Goal: Task Accomplishment & Management: Manage account settings

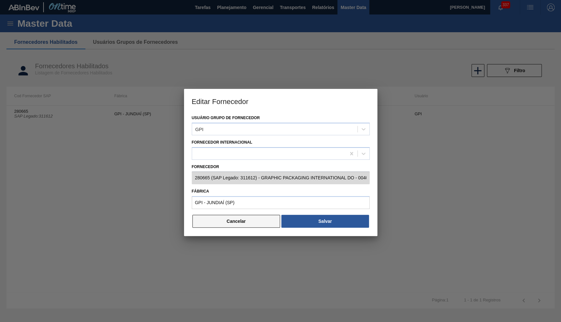
click at [244, 223] on button "Cancelar" at bounding box center [236, 221] width 88 height 13
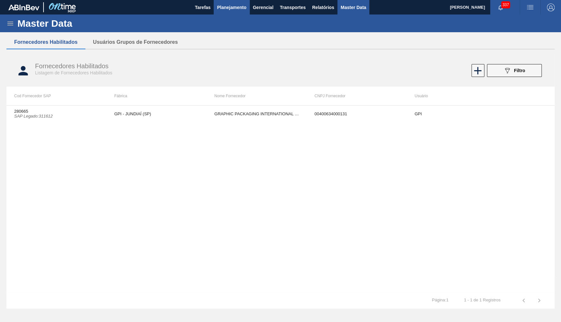
click at [239, 4] on span "Planejamento" at bounding box center [231, 8] width 29 height 8
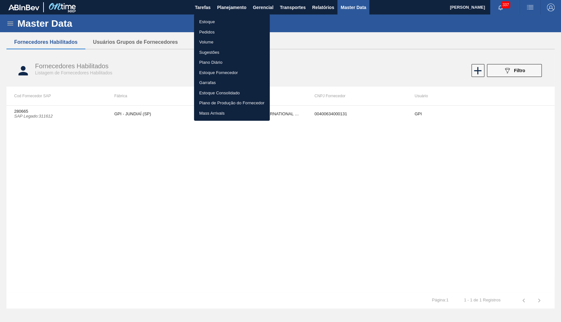
click at [215, 21] on li "Estoque" at bounding box center [232, 22] width 76 height 10
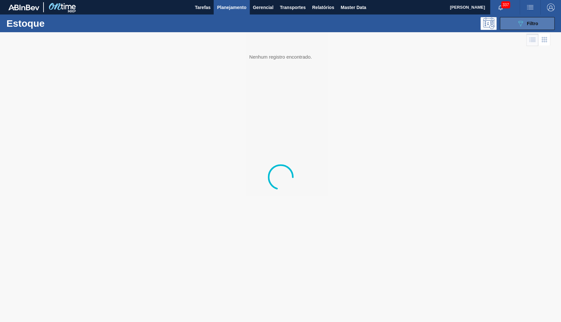
click at [515, 23] on button "089F7B8B-B2A5-4AFE-B5C0-19BA573D28AC Filtro" at bounding box center [526, 23] width 55 height 13
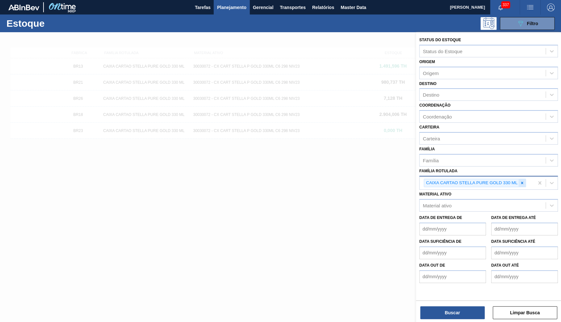
click at [519, 179] on div at bounding box center [521, 183] width 7 height 8
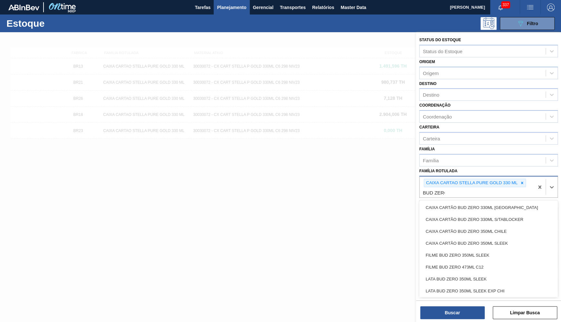
type Rotulada "BUD ZERO"
click at [469, 261] on div "FILME BUD ZERO 473ML C12" at bounding box center [488, 267] width 138 height 12
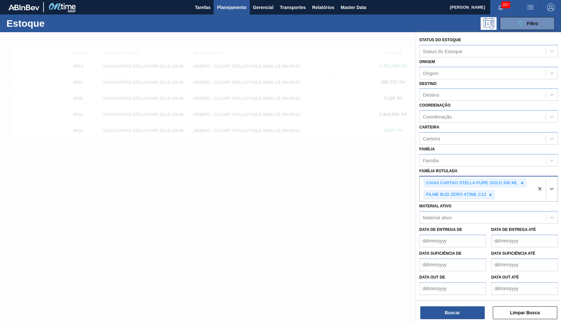
click at [421, 179] on div "CAIXA CARTAO STELLA PURE GOLD 330 ML FILME BUD ZERO 473ML C12" at bounding box center [476, 188] width 114 height 25
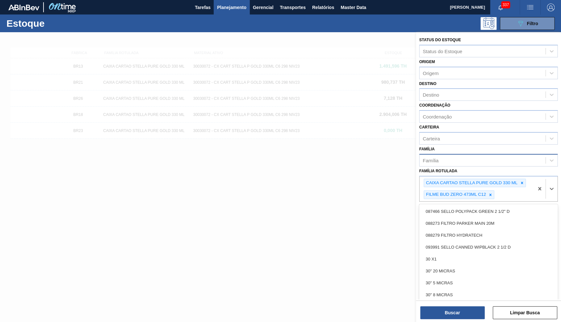
click at [507, 156] on div "Família" at bounding box center [482, 160] width 126 height 9
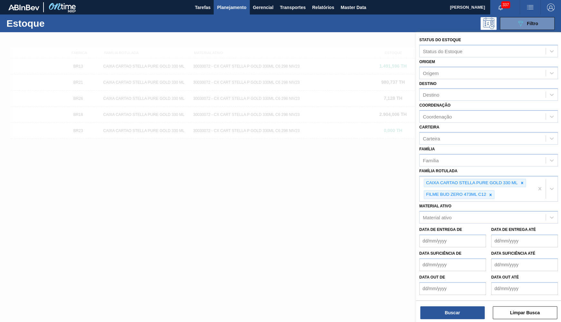
click at [476, 145] on div "Família Família" at bounding box center [488, 156] width 138 height 22
click at [521, 181] on icon at bounding box center [521, 183] width 5 height 5
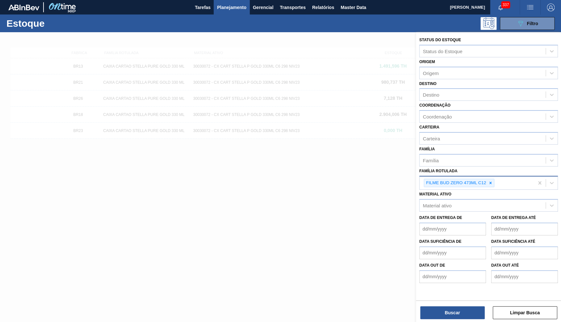
click at [474, 302] on div "Buscar Limpar Busca" at bounding box center [488, 309] width 145 height 18
click at [467, 309] on button "Buscar" at bounding box center [452, 312] width 64 height 13
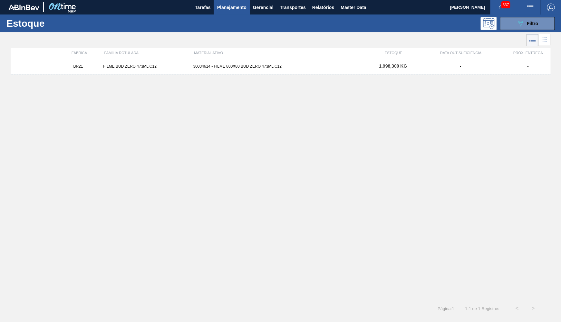
click at [186, 80] on div "BR21 FILME BUD ZERO 473ML C12 30034614 - FILME 800X80 BUD ZERO 473ML C12 1.998,…" at bounding box center [280, 177] width 539 height 238
click at [183, 72] on div "BR21 FILME BUD ZERO 473ML C12 30034614 - FILME 800X80 BUD ZERO 473ML C12 1.998,…" at bounding box center [280, 66] width 539 height 16
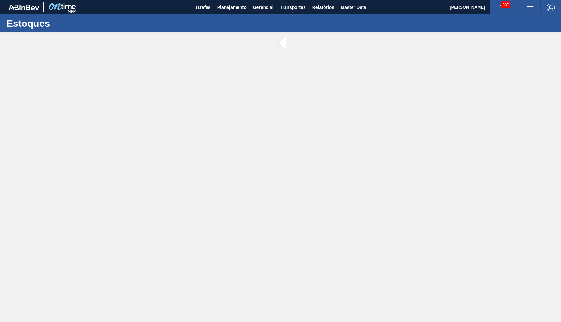
click at [183, 70] on main "Tarefas Planejamento Gerencial Transportes Relatórios Master Data YASMIM FERREI…" at bounding box center [280, 161] width 561 height 322
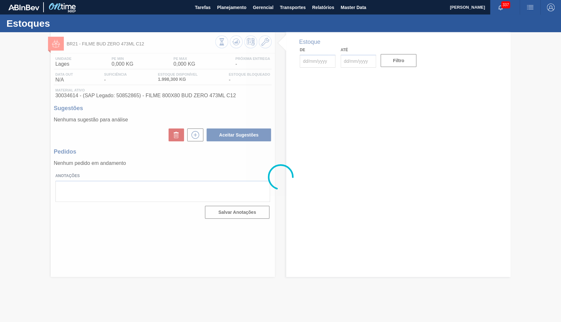
type input "[DATE]"
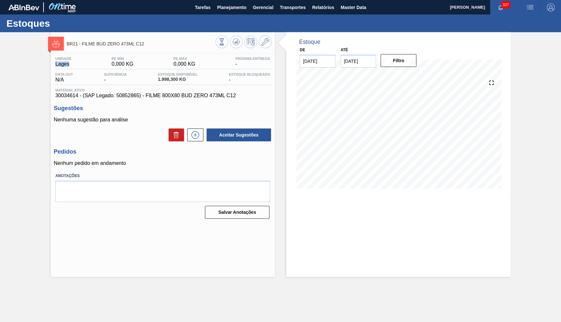
drag, startPoint x: 72, startPoint y: 65, endPoint x: 49, endPoint y: 63, distance: 22.6
click at [49, 63] on div "BR21 - FILME BUD ZERO 473ML C12 Unidade Lages PE MIN 0,000 KG PE MAX 0,000 KG P…" at bounding box center [280, 154] width 561 height 245
click at [161, 80] on span "1.998,300 KG" at bounding box center [178, 79] width 40 height 5
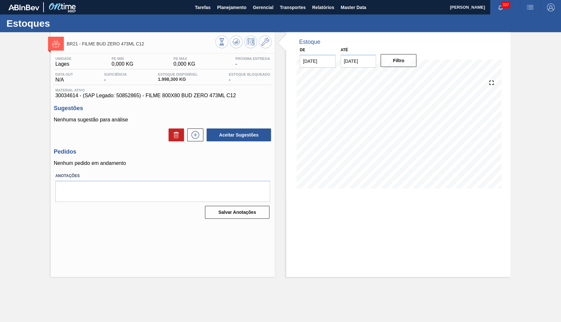
click at [174, 79] on span "1.998,300 KG" at bounding box center [178, 79] width 40 height 5
click at [158, 77] on span "1.998,300 KG" at bounding box center [178, 79] width 40 height 5
drag, startPoint x: 82, startPoint y: 64, endPoint x: 70, endPoint y: 63, distance: 12.0
click at [70, 63] on div "Unidade Lages PE MIN 0,000 KG PE MAX 0,000 KG Próxima Entrega -" at bounding box center [163, 63] width 218 height 13
click at [177, 84] on div "Data out N/A Suficiência - Estoque Disponível 1.998,300 KG Estoque Bloqueado -" at bounding box center [163, 78] width 218 height 13
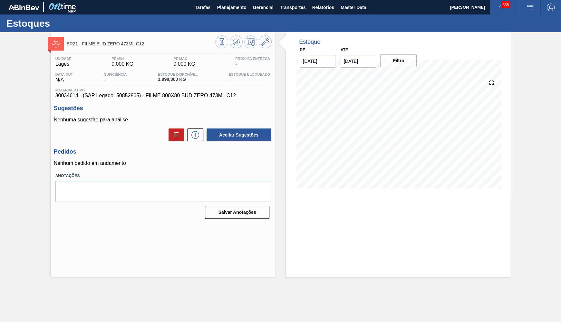
click at [141, 96] on span "30034614 - (SAP Legado: 50852865) - FILME 800X80 BUD ZERO 473ML C12" at bounding box center [162, 96] width 214 height 6
click at [222, 17] on div "Estoques" at bounding box center [280, 23] width 561 height 18
drag, startPoint x: 222, startPoint y: 13, endPoint x: 225, endPoint y: 17, distance: 4.8
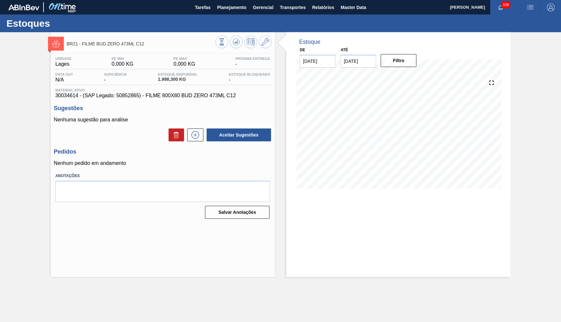
click at [225, 17] on main "Tarefas Planejamento Gerencial Transportes Relatórios Master Data YASMIM FERREI…" at bounding box center [280, 161] width 561 height 322
click at [225, 12] on button "Planejamento" at bounding box center [231, 7] width 36 height 14
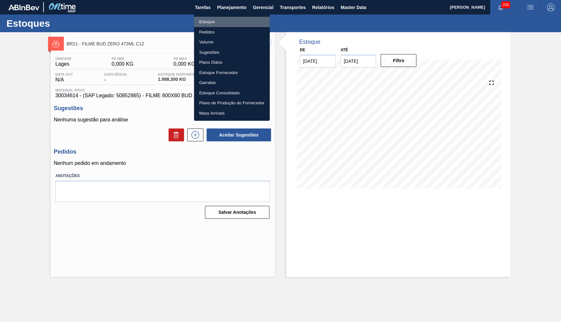
click at [212, 20] on li "Estoque" at bounding box center [232, 22] width 76 height 10
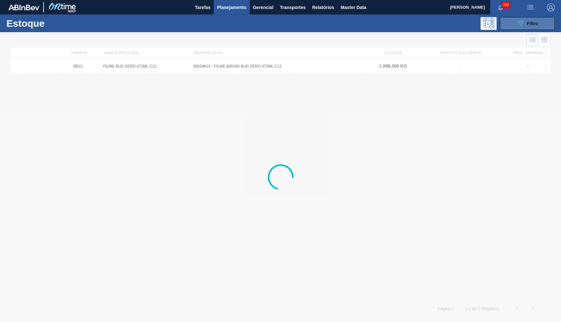
click at [531, 24] on span "Filtro" at bounding box center [531, 23] width 11 height 5
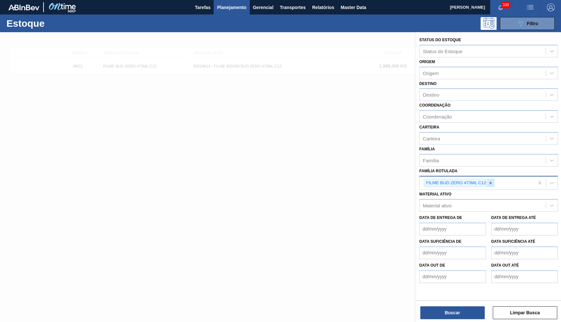
click at [489, 181] on icon at bounding box center [490, 183] width 5 height 5
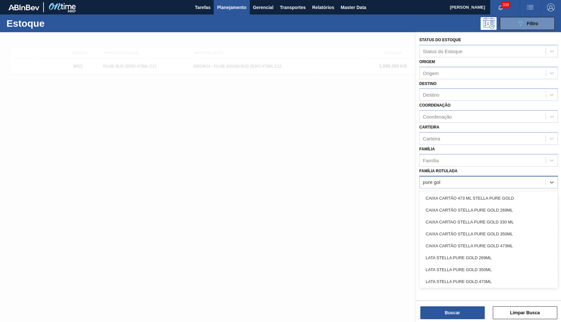
type Rotulada "pure gold"
click at [461, 204] on div "CAIXA CARTÃO STELLA PURE GOLD 269ML" at bounding box center [488, 210] width 138 height 12
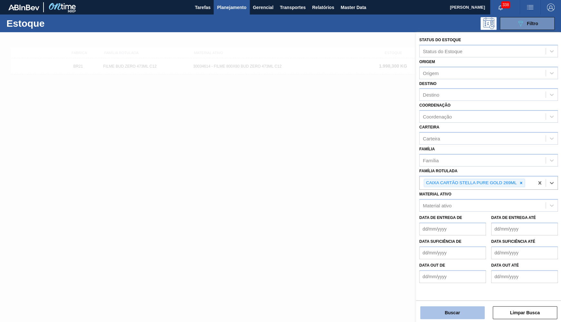
click at [453, 308] on button "Buscar" at bounding box center [452, 312] width 64 height 13
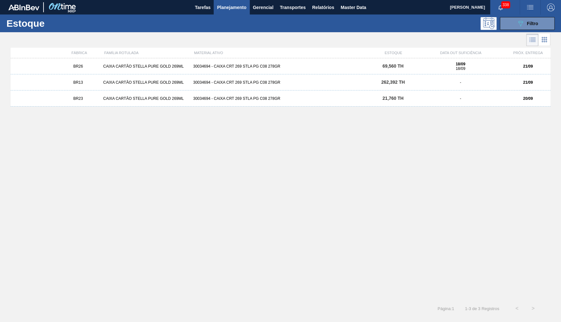
click at [208, 84] on div "30034694 - CAIXA CRT 269 STLA PG C08 278GR" at bounding box center [280, 82] width 180 height 5
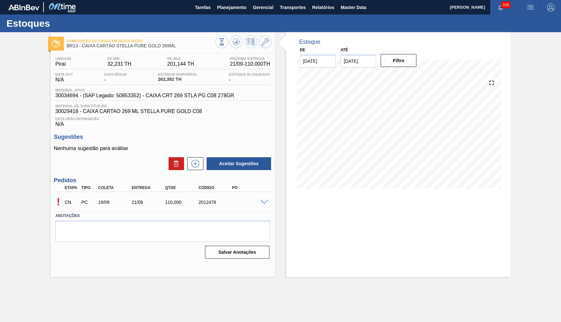
click at [265, 203] on span at bounding box center [264, 202] width 8 height 5
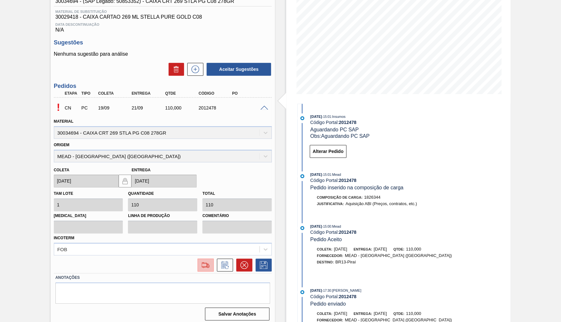
click at [205, 262] on img at bounding box center [205, 265] width 10 height 8
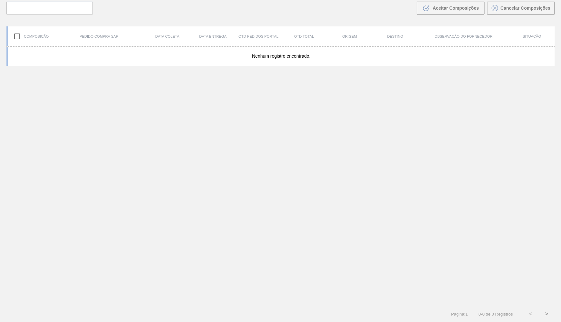
scroll to position [45, 0]
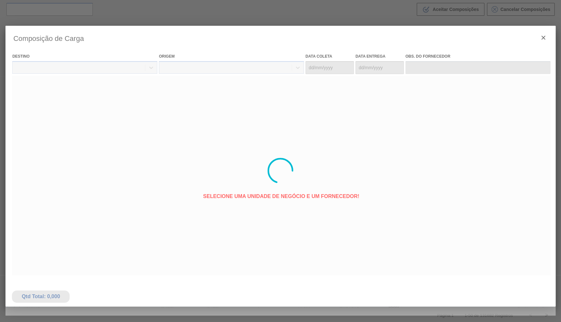
type coleta "[DATE]"
type entrega "[DATE]"
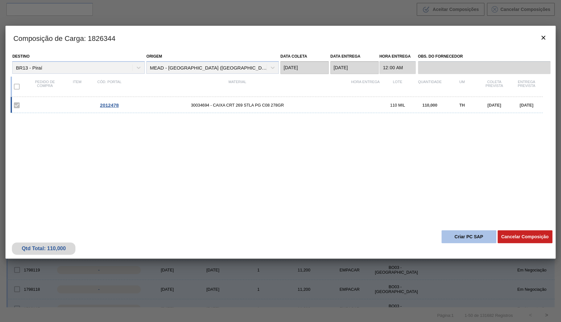
click at [469, 238] on button "Criar PC SAP" at bounding box center [468, 236] width 55 height 13
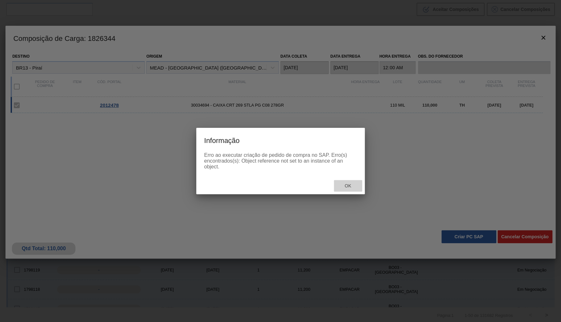
click at [347, 187] on span "Ok" at bounding box center [347, 185] width 17 height 5
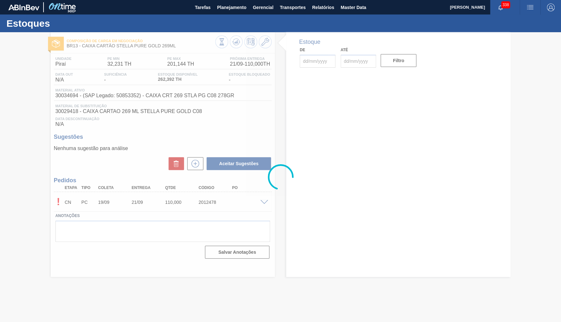
type input "[DATE]"
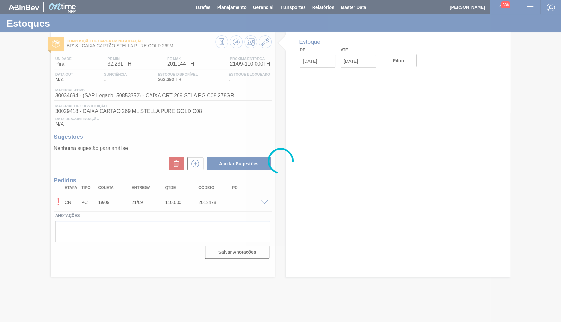
click at [237, 42] on div at bounding box center [280, 161] width 561 height 322
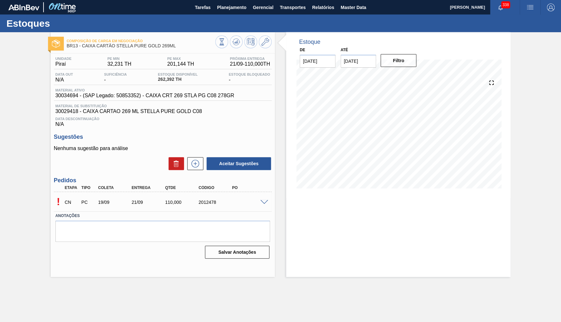
click at [237, 42] on icon at bounding box center [236, 41] width 4 height 3
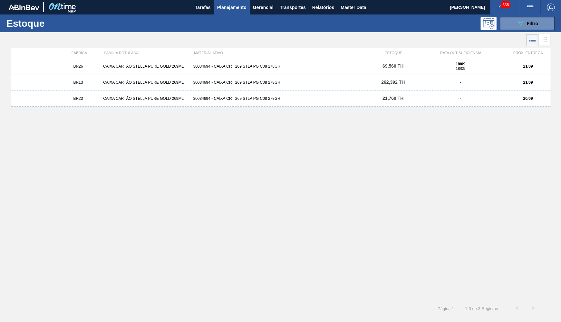
click at [527, 64] on strong "21/09" at bounding box center [528, 66] width 10 height 5
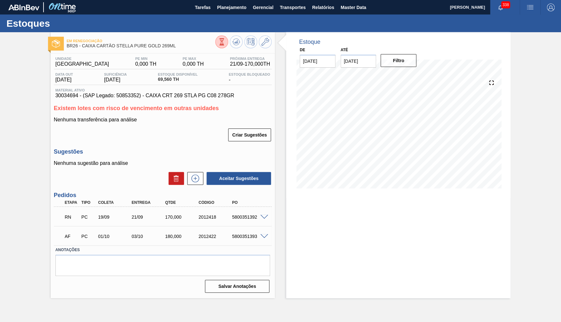
click at [262, 210] on div "RN PC 19/09 21/09 170,000 2012418 5800351392" at bounding box center [163, 216] width 218 height 16
click at [263, 214] on div at bounding box center [265, 216] width 13 height 5
click at [264, 216] on span at bounding box center [264, 217] width 8 height 5
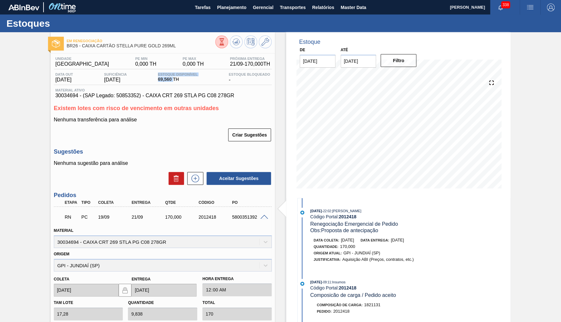
drag, startPoint x: 176, startPoint y: 81, endPoint x: 150, endPoint y: 77, distance: 27.1
click at [158, 77] on span "69,560 TH" at bounding box center [178, 79] width 40 height 5
copy div "Estoque Disponível 69,560"
click at [245, 99] on span "30034694 - (SAP Legado: 50853352) - CAIXA CRT 269 STLA PG C08 278GR" at bounding box center [162, 96] width 214 height 6
click at [186, 95] on span "30034694 - (SAP Legado: 50853352) - CAIXA CRT 269 STLA PG C08 278GR" at bounding box center [162, 96] width 214 height 6
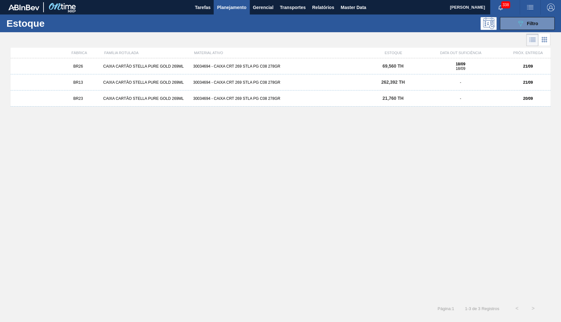
click at [459, 105] on div "BR23 CAIXA CARTÃO STELLA PURE GOLD 269ML 30034694 - CAIXA CRT 269 STLA PG C08 2…" at bounding box center [280, 98] width 539 height 16
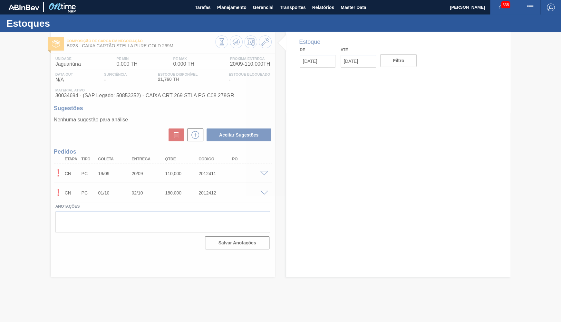
type input "[DATE]"
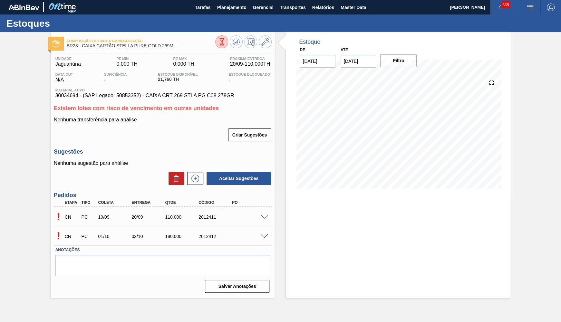
click at [206, 97] on span "30034694 - (SAP Legado: 50853352) - CAIXA CRT 269 STLA PG C08 278GR" at bounding box center [162, 96] width 214 height 6
copy span "C08"
click at [205, 98] on span "30034694 - (SAP Legado: 50853352) - CAIXA CRT 269 STLA PG C08 278GR" at bounding box center [162, 96] width 214 height 6
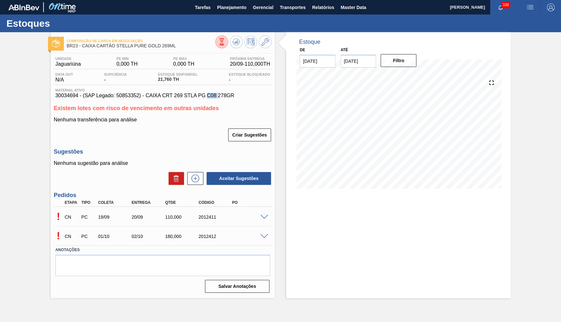
click at [205, 98] on span "30034694 - (SAP Legado: 50853352) - CAIXA CRT 269 STLA PG C08 278GR" at bounding box center [162, 96] width 214 height 6
click at [242, 44] on div at bounding box center [243, 42] width 56 height 14
click at [217, 39] on button at bounding box center [221, 41] width 13 height 13
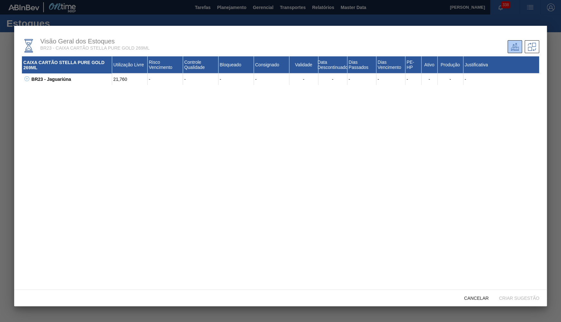
click at [26, 77] on button at bounding box center [26, 79] width 6 height 6
click at [37, 93] on div "30034694 - CAIXA CRT 269 STLA PG C08 278GR 21,760 - - - - - - - - 60 Sim Sim - …" at bounding box center [284, 91] width 509 height 12
click at [35, 91] on icon at bounding box center [35, 90] width 5 height 5
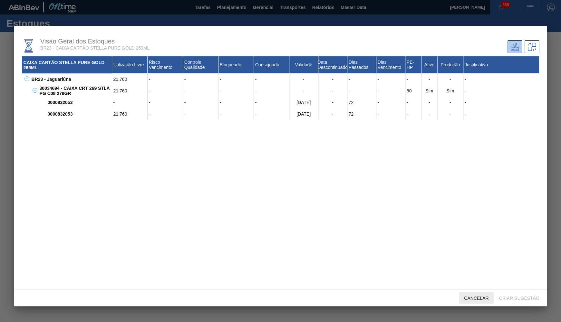
click at [472, 295] on div "Cancelar" at bounding box center [476, 298] width 35 height 12
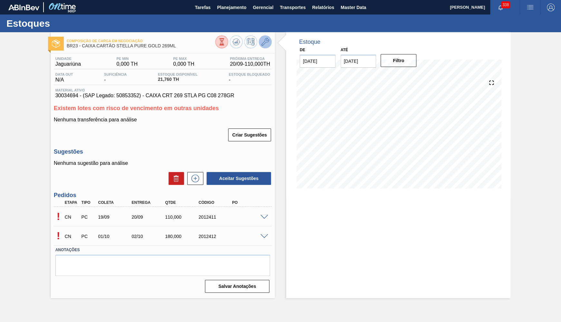
click at [264, 42] on icon at bounding box center [265, 42] width 8 height 8
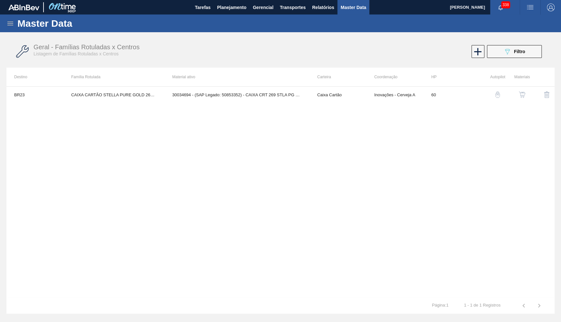
click at [516, 95] on button "button" at bounding box center [521, 94] width 15 height 15
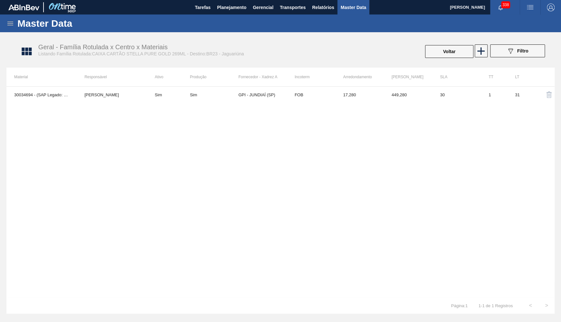
click at [158, 88] on td "Sim" at bounding box center [168, 95] width 43 height 16
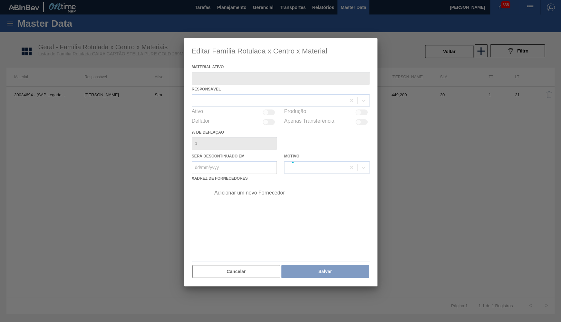
type ativo "30034694 - (SAP Legado: 50853352) - CAIXA CRT 269 STLA PG C08 278GR"
checkbox input "true"
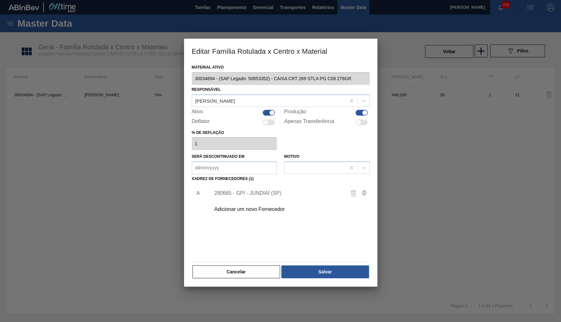
click at [229, 202] on div "Adicionar um novo Fornecedor" at bounding box center [288, 209] width 163 height 16
click at [224, 270] on button "Cancelar" at bounding box center [236, 271] width 88 height 13
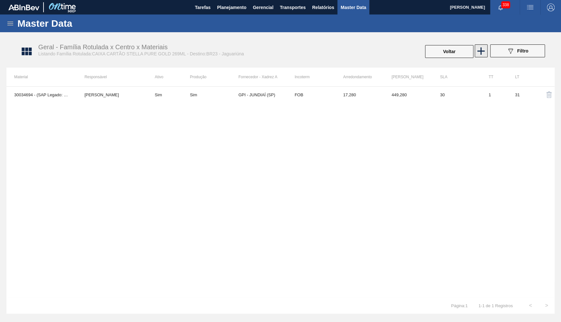
click at [480, 46] on icon at bounding box center [480, 51] width 13 height 13
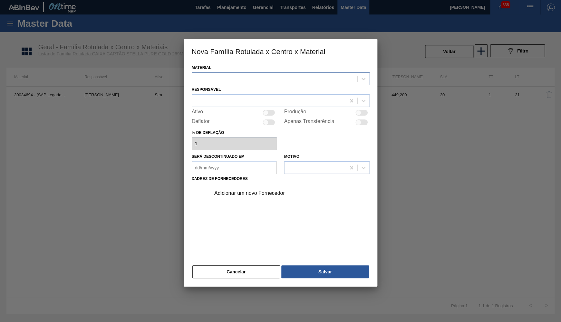
click at [266, 81] on div at bounding box center [274, 78] width 165 height 9
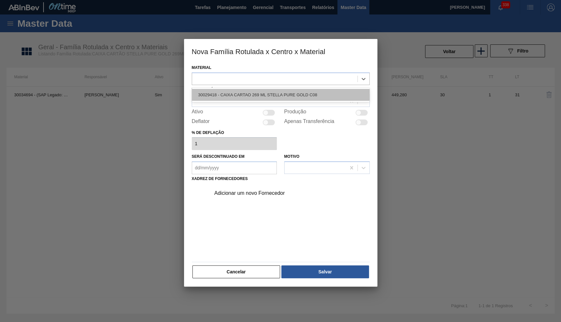
click at [254, 97] on div "30029418 - CAIXA CARTAO 269 ML STELLA PURE GOLD C08" at bounding box center [281, 95] width 178 height 12
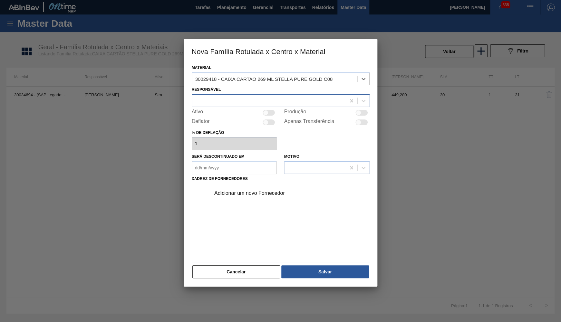
click at [245, 99] on div at bounding box center [269, 100] width 154 height 9
drag, startPoint x: 279, startPoint y: 234, endPoint x: 263, endPoint y: 169, distance: 66.7
click at [279, 234] on div "Adicionar um novo Fornecedor" at bounding box center [281, 222] width 178 height 76
click at [267, 111] on div at bounding box center [265, 112] width 5 height 5
checkbox input "true"
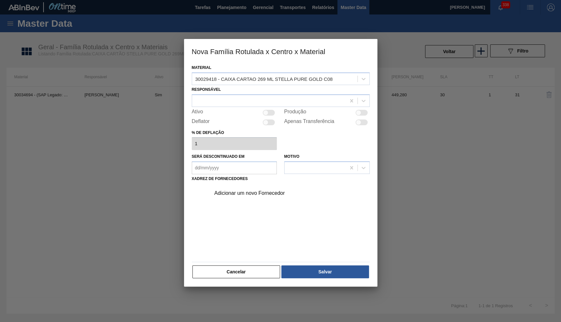
checkbox input "true"
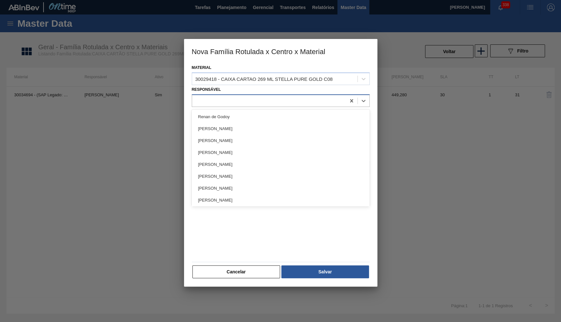
click at [255, 101] on div at bounding box center [269, 100] width 154 height 9
type input "yas"
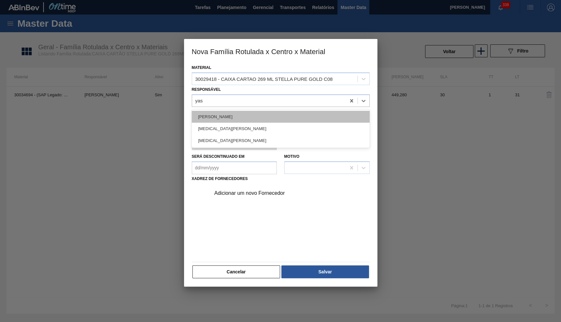
click at [263, 112] on div "[PERSON_NAME]" at bounding box center [281, 117] width 178 height 12
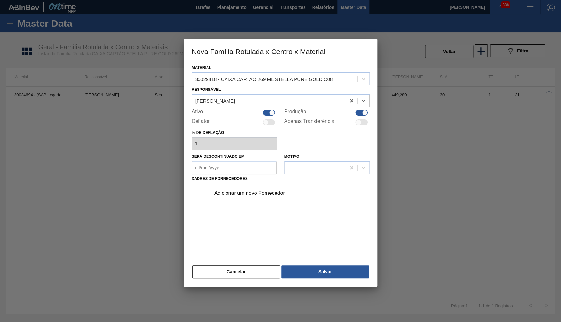
click at [359, 112] on div at bounding box center [361, 113] width 12 height 6
checkbox input "false"
click at [269, 110] on div at bounding box center [269, 113] width 12 height 6
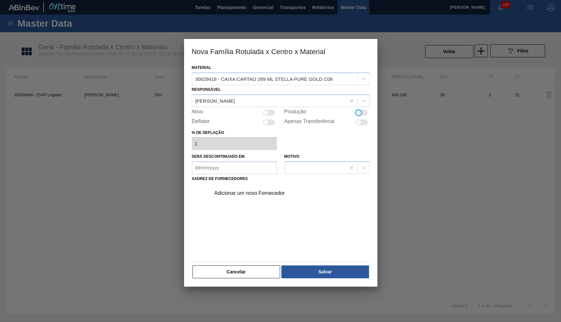
checkbox input "true"
click at [251, 196] on div "Adicionar um novo Fornecedor" at bounding box center [288, 193] width 163 height 16
click at [244, 190] on div "Adicionar um novo Fornecedor" at bounding box center [277, 193] width 126 height 6
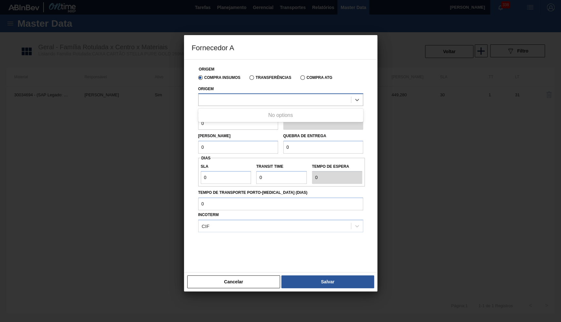
click at [240, 104] on div at bounding box center [274, 99] width 152 height 9
click at [251, 80] on label "Transferências" at bounding box center [270, 77] width 42 height 5
click at [248, 79] on input "Transferências" at bounding box center [248, 79] width 0 height 0
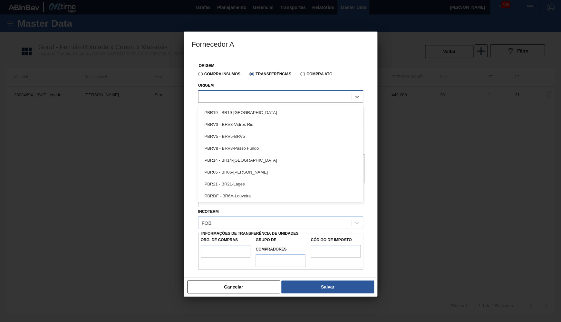
click at [251, 96] on div at bounding box center [274, 96] width 152 height 9
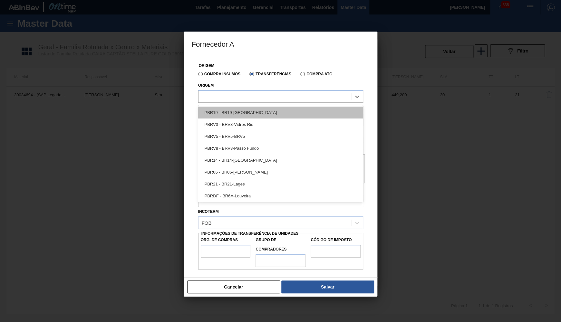
click at [242, 108] on div "PBR19 - BR19-Nova Rio" at bounding box center [280, 113] width 165 height 12
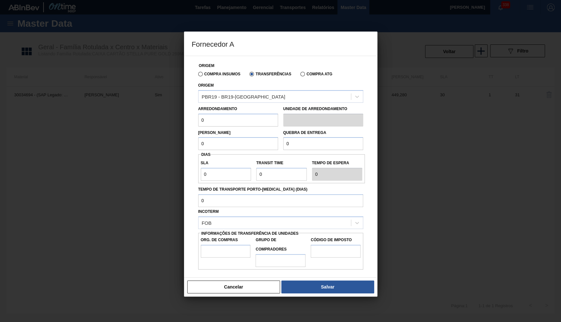
drag, startPoint x: 213, startPoint y: 122, endPoint x: 175, endPoint y: 114, distance: 38.5
click at [198, 114] on input "0" at bounding box center [238, 120] width 80 height 13
type input "30"
drag, startPoint x: 186, startPoint y: 139, endPoint x: 178, endPoint y: 136, distance: 8.7
click at [184, 136] on div "Origem Compra Insumos Transferências Compra ATG Origem PBR19 - BR19-Nova Rio Ar…" at bounding box center [280, 167] width 193 height 222
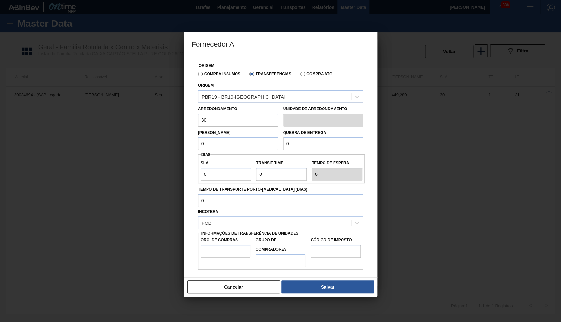
click at [198, 137] on input "0" at bounding box center [238, 143] width 80 height 13
paste input "3"
type input "30"
drag, startPoint x: 296, startPoint y: 151, endPoint x: 254, endPoint y: 138, distance: 43.4
click at [254, 138] on div "Origem Compra Insumos Transferências Compra ATG Origem PBR19 - BR19-Nova Rio Ar…" at bounding box center [281, 162] width 178 height 213
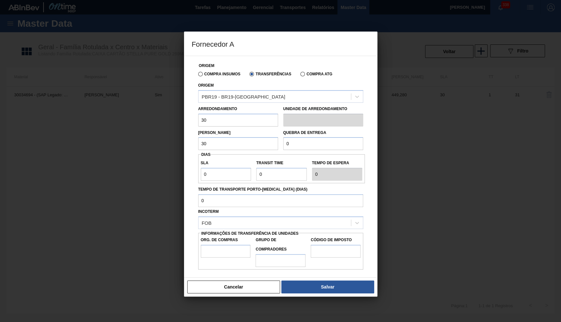
drag, startPoint x: 301, startPoint y: 142, endPoint x: 199, endPoint y: 135, distance: 101.7
click at [283, 137] on input "0" at bounding box center [323, 143] width 80 height 13
paste input "3"
type input "30"
drag, startPoint x: 225, startPoint y: 165, endPoint x: 150, endPoint y: 165, distance: 74.7
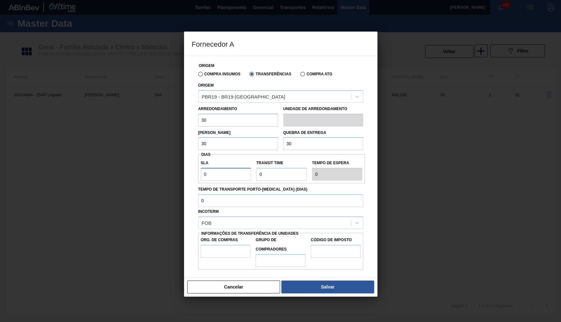
click at [201, 168] on input "0" at bounding box center [226, 174] width 51 height 13
paste input "3"
type input "30"
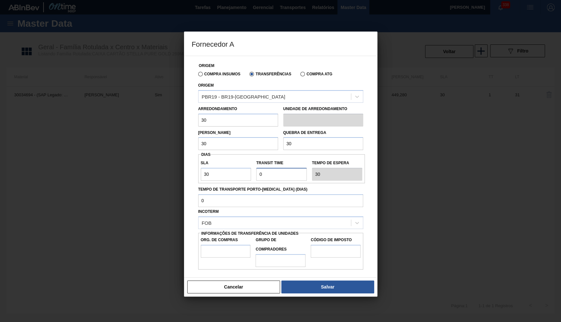
drag, startPoint x: 270, startPoint y: 171, endPoint x: 205, endPoint y: 170, distance: 65.4
click at [256, 170] on input "Transit Time" at bounding box center [281, 174] width 51 height 13
type input "2"
type input "32"
type input "2"
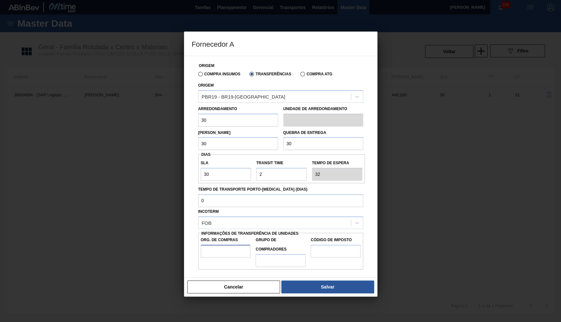
click at [234, 246] on input "Org. de Compras" at bounding box center [226, 251] width 50 height 13
type input "BR00"
click at [290, 254] on input "Grupo de Compradores" at bounding box center [280, 260] width 50 height 13
type input "B02"
click at [361, 240] on div "Código de Imposto" at bounding box center [335, 251] width 55 height 32
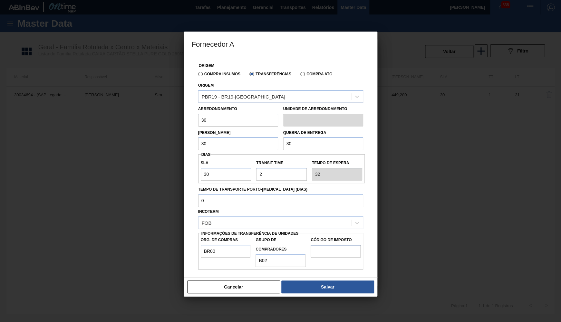
click at [348, 245] on input "Código de Imposto" at bounding box center [335, 251] width 50 height 13
type input "IZ"
click at [345, 280] on button "Salvar" at bounding box center [327, 286] width 92 height 13
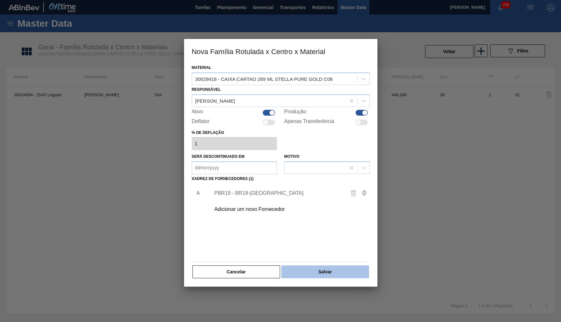
click at [333, 265] on button "Salvar" at bounding box center [324, 271] width 87 height 13
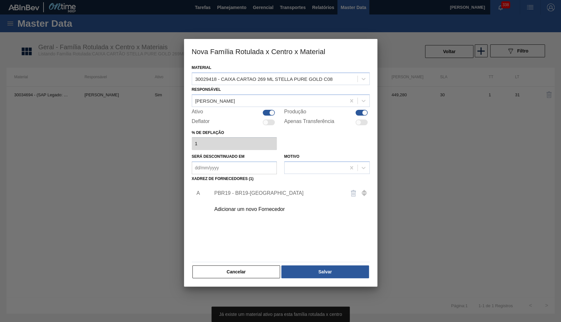
click at [324, 279] on div "Material 30029418 - CAIXA CARTAO 269 ML STELLA PURE GOLD C08 Responsável YASMIM…" at bounding box center [280, 174] width 193 height 223
click at [365, 111] on div at bounding box center [364, 112] width 5 height 5
checkbox input "false"
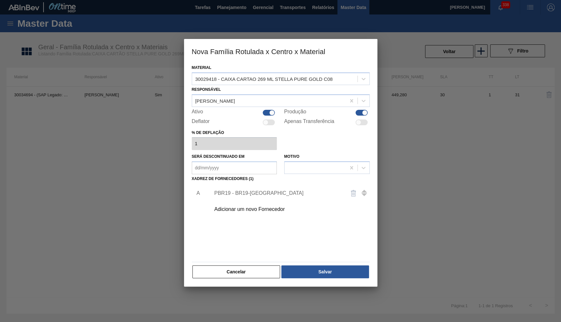
checkbox input "false"
click at [365, 110] on div at bounding box center [361, 113] width 12 height 6
checkbox input "true"
click at [315, 267] on button "Salvar" at bounding box center [324, 271] width 87 height 13
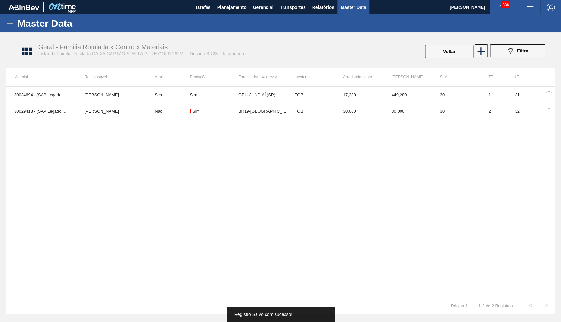
click at [452, 60] on div "Geral - Família Rotulada x Centro x Materiais Listando Família Rotulada:CAIXA C…" at bounding box center [284, 52] width 548 height 24
click at [448, 54] on button "Voltar" at bounding box center [449, 51] width 48 height 13
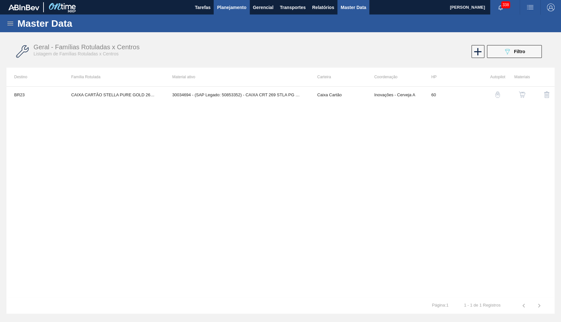
click at [247, 10] on button "Planejamento" at bounding box center [231, 7] width 36 height 14
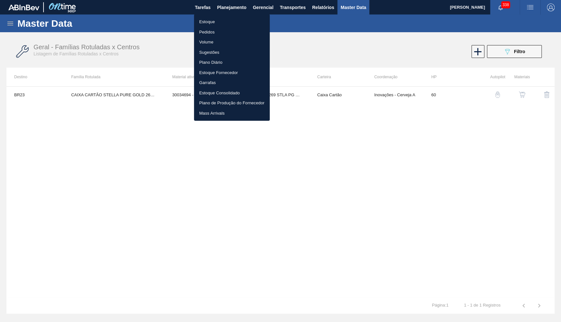
click at [214, 19] on li "Estoque" at bounding box center [232, 22] width 76 height 10
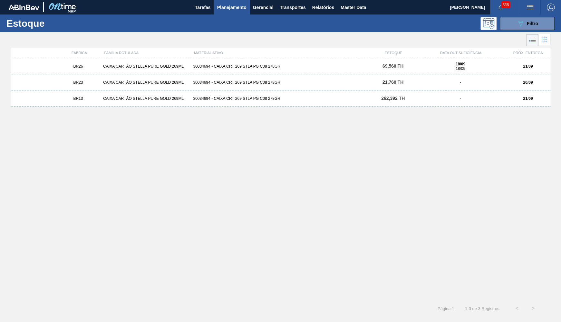
click at [446, 82] on div "-" at bounding box center [460, 82] width 90 height 5
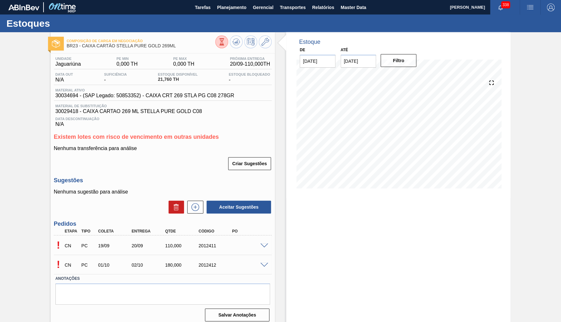
click at [224, 42] on icon at bounding box center [221, 41] width 7 height 7
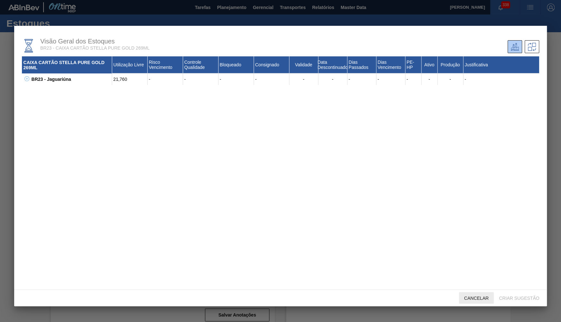
click at [487, 298] on span "Cancelar" at bounding box center [476, 298] width 35 height 5
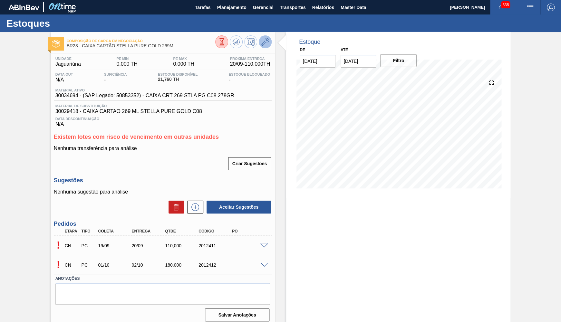
click at [267, 38] on icon at bounding box center [265, 42] width 8 height 8
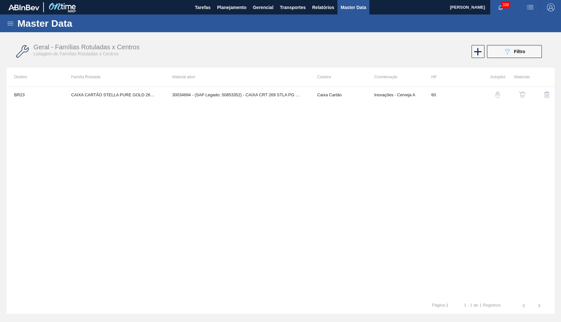
click at [560, 180] on div "Master Data Geral Carteiras e Famílias Coordenações e Usuários Fornecedores Mat…" at bounding box center [280, 163] width 561 height 299
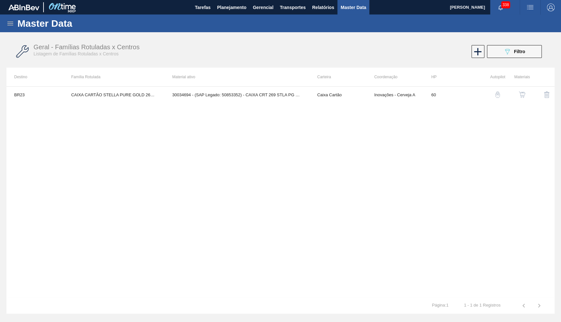
click at [560, 180] on div "Master Data Geral Carteiras e Famílias Coordenações e Usuários Fornecedores Mat…" at bounding box center [280, 163] width 561 height 299
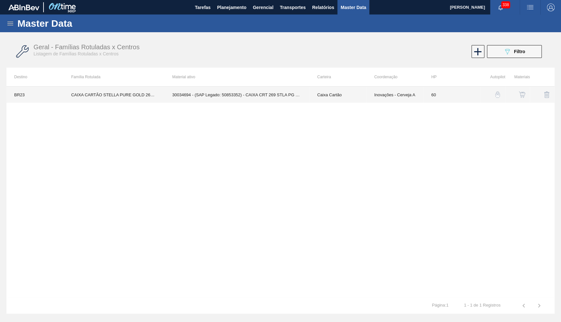
click at [129, 91] on td "CAIXA CARTÃO STELLA PURE GOLD 269ML" at bounding box center [113, 95] width 101 height 16
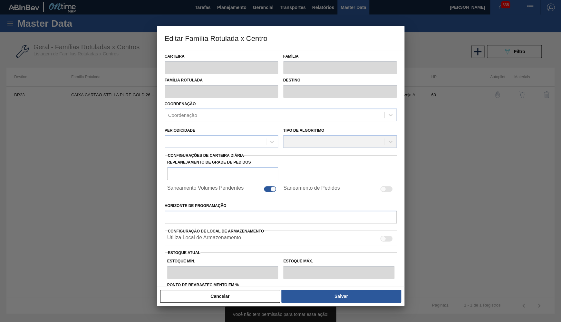
type input "Caixa Cartão"
type input "CAIXA CARTÃO STELLA PURE GOLD 269ML"
type input "BR23 - Jaguariúna"
type input "60"
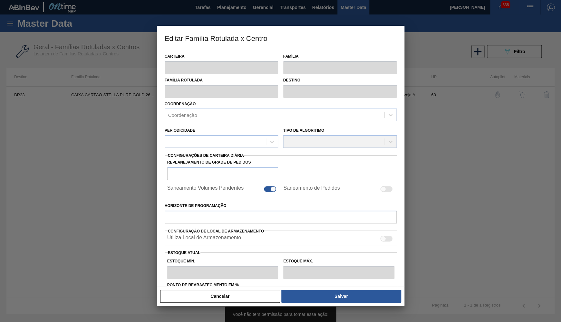
type input "0"
type input "100"
type input "0,000"
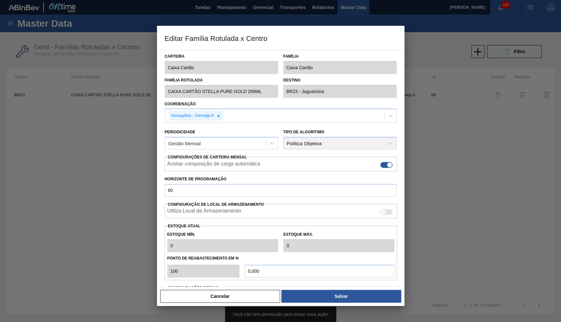
click at [111, 188] on div at bounding box center [280, 161] width 561 height 322
click at [239, 298] on button "Cancelar" at bounding box center [220, 296] width 120 height 13
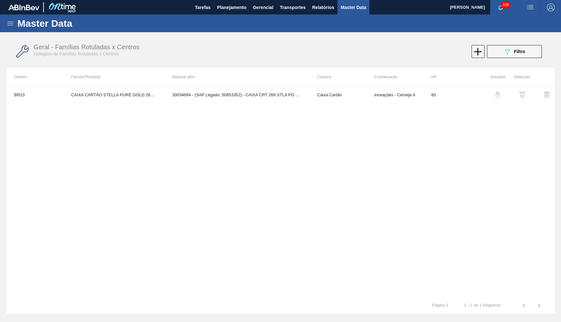
click at [238, 16] on div "Master Data" at bounding box center [280, 23] width 561 height 18
click at [232, 7] on span "Planejamento" at bounding box center [231, 8] width 29 height 8
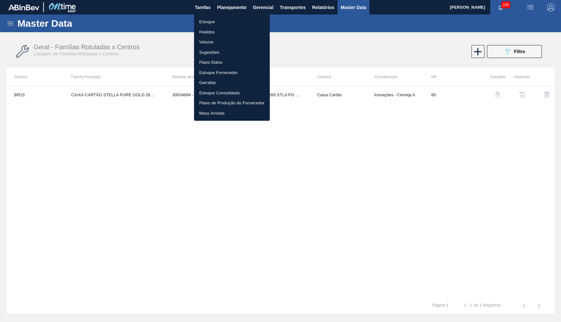
click at [222, 19] on li "Estoque" at bounding box center [232, 22] width 76 height 10
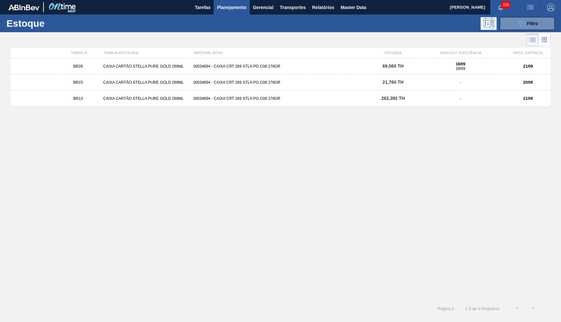
click at [514, 87] on div "BR23 CAIXA CARTÃO STELLA PURE GOLD 269ML 30034694 - CAIXA CRT 269 STLA PG C08 2…" at bounding box center [280, 82] width 539 height 16
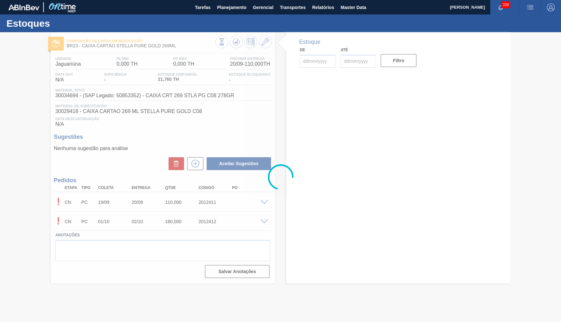
type input "[DATE]"
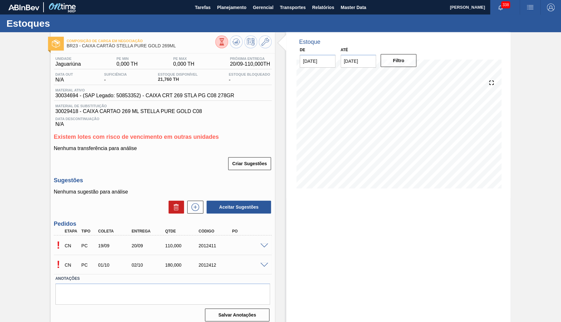
click at [263, 247] on span at bounding box center [264, 245] width 8 height 5
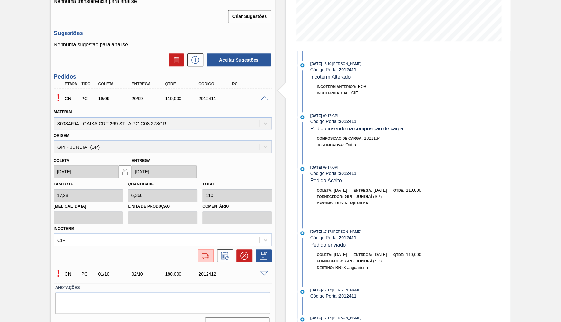
scroll to position [156, 0]
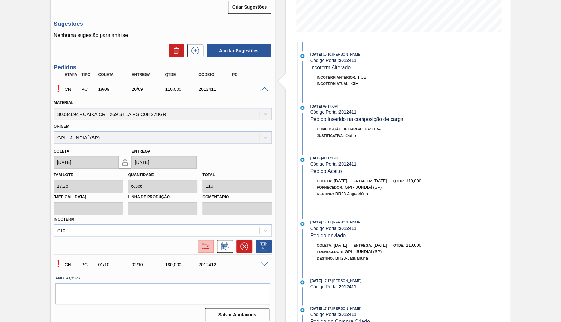
click at [209, 243] on img at bounding box center [205, 246] width 10 height 8
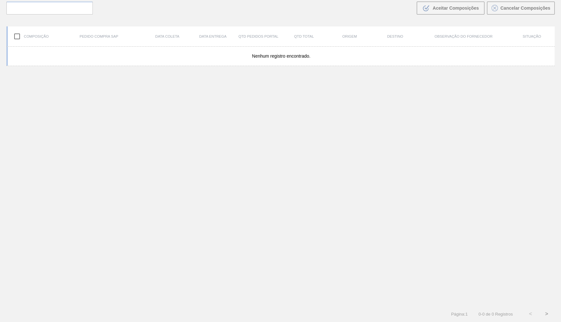
scroll to position [45, 0]
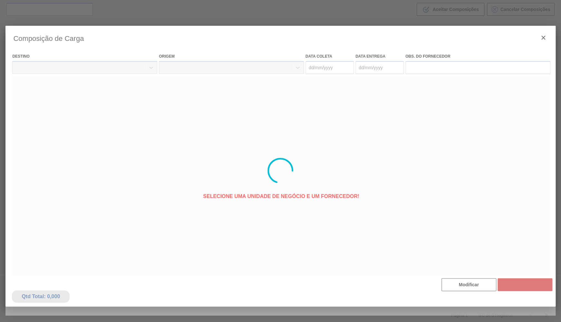
type coleta "[DATE]"
type entrega "20/09/2025"
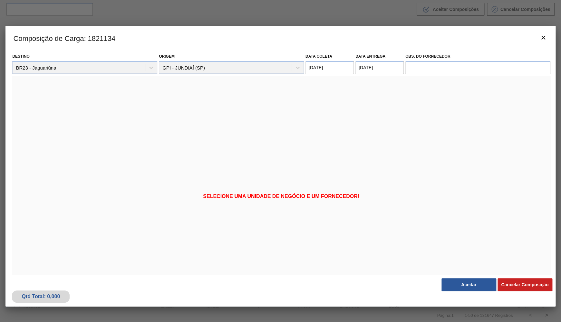
click at [467, 286] on button "Aceitar" at bounding box center [468, 284] width 55 height 13
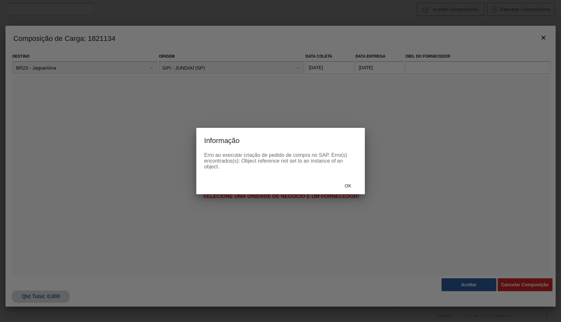
click at [350, 194] on div "Ok" at bounding box center [280, 185] width 168 height 17
click at [350, 190] on div "Ok" at bounding box center [348, 186] width 28 height 12
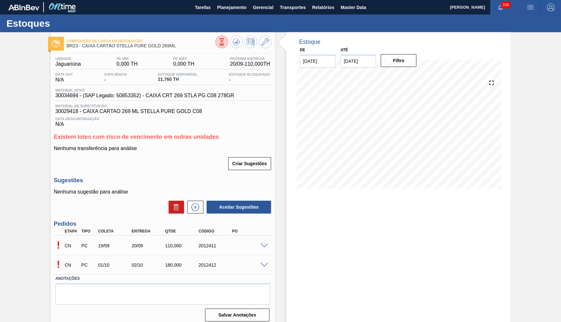
click at [261, 266] on span at bounding box center [264, 265] width 8 height 5
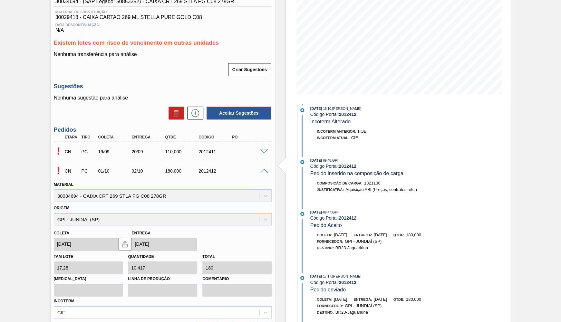
scroll to position [156, 0]
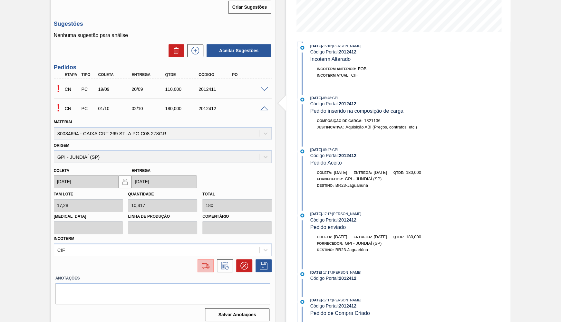
click at [208, 262] on img at bounding box center [205, 266] width 10 height 8
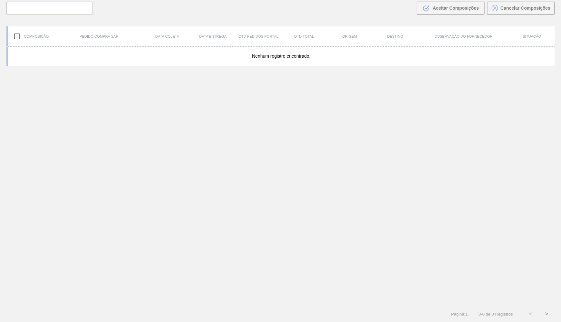
scroll to position [45, 0]
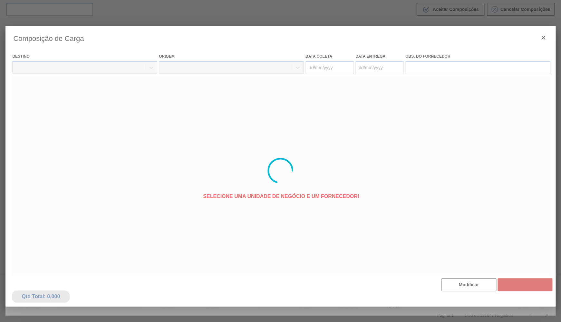
type coleta "01/10/2025"
type entrega "02/10/2025"
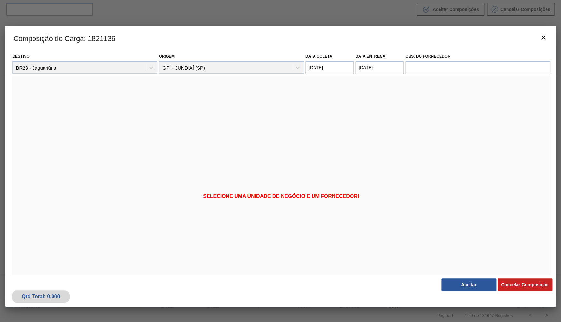
click at [470, 283] on button "Aceitar" at bounding box center [468, 284] width 55 height 13
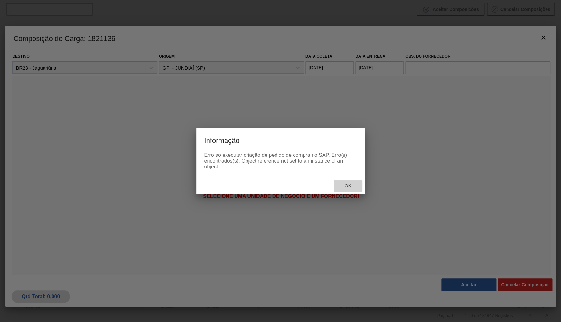
click at [348, 188] on span "Ok" at bounding box center [347, 185] width 17 height 5
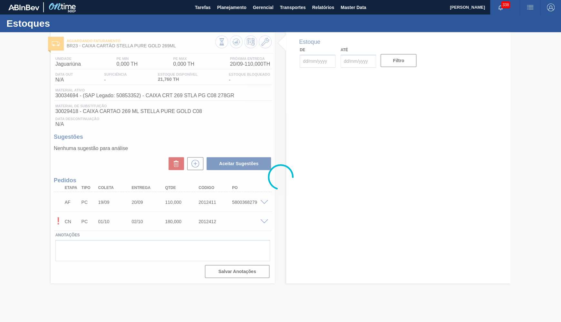
type input "[DATE]"
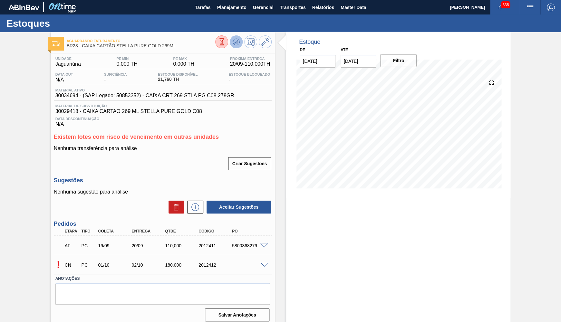
click at [239, 40] on icon at bounding box center [236, 42] width 8 height 8
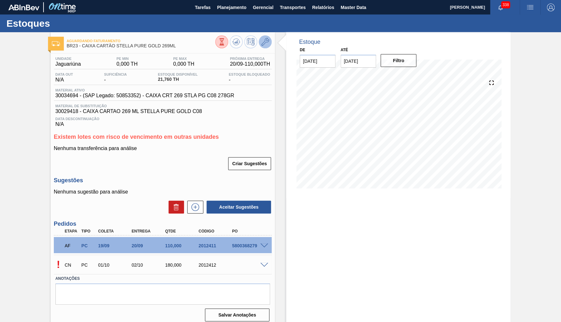
click at [262, 46] on button at bounding box center [265, 41] width 13 height 13
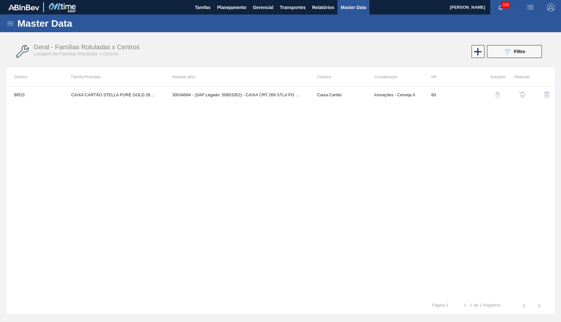
click at [521, 92] on img "button" at bounding box center [521, 94] width 6 height 6
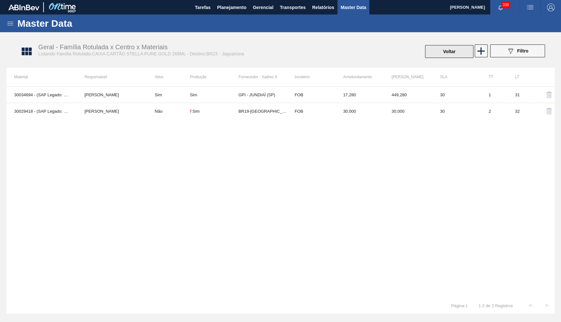
click at [440, 48] on button "Voltar" at bounding box center [449, 51] width 48 height 13
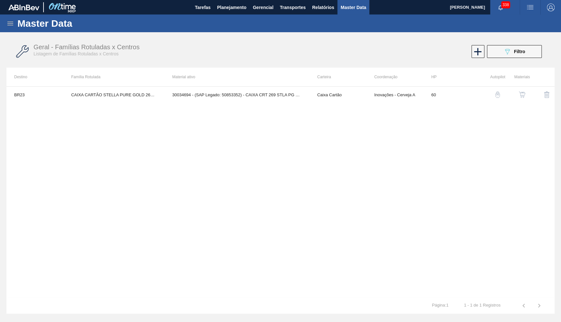
drag, startPoint x: 215, startPoint y: 196, endPoint x: 222, endPoint y: 196, distance: 6.8
click at [215, 196] on div "BR23 CAIXA CARTÃO STELLA PURE GOLD 269ML 30034694 - (SAP Legado: 50853352) - CA…" at bounding box center [280, 191] width 548 height 211
click at [517, 93] on button "button" at bounding box center [521, 94] width 15 height 15
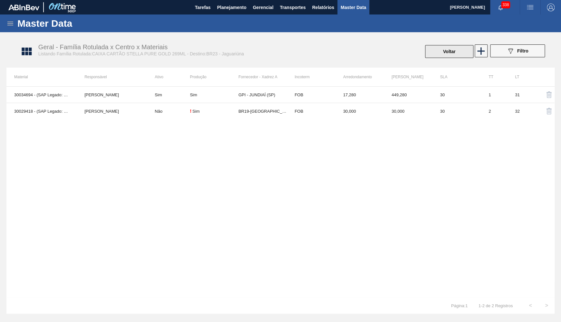
click at [450, 55] on button "Voltar" at bounding box center [449, 51] width 48 height 13
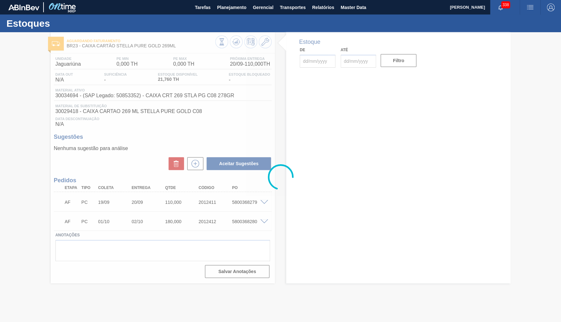
type input "[DATE]"
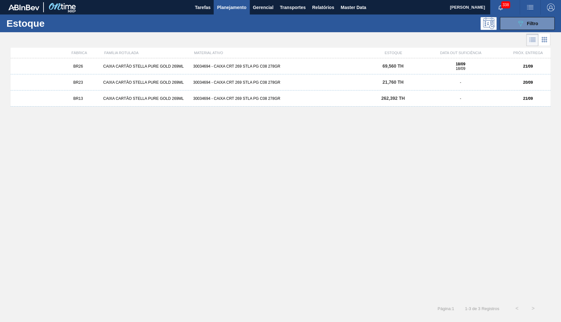
click at [356, 85] on div "30034694 - CAIXA CRT 269 STLA PG C08 278GR" at bounding box center [280, 82] width 180 height 5
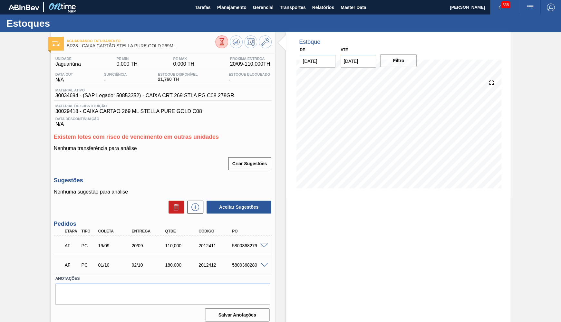
click at [71, 101] on div "Unidade Jaguariúna PE MIN 0,000 TH PE MAX 0,000 TH Próxima Entrega 20/09 - 110,…" at bounding box center [163, 92] width 218 height 71
click at [65, 97] on span "30034694 - (SAP Legado: 50853352) - CAIXA CRT 269 STLA PG C08 278GR" at bounding box center [144, 96] width 179 height 6
copy span "30034694"
click at [72, 111] on span "30029418 - CAIXA CARTAO 269 ML STELLA PURE GOLD C08" at bounding box center [162, 112] width 214 height 6
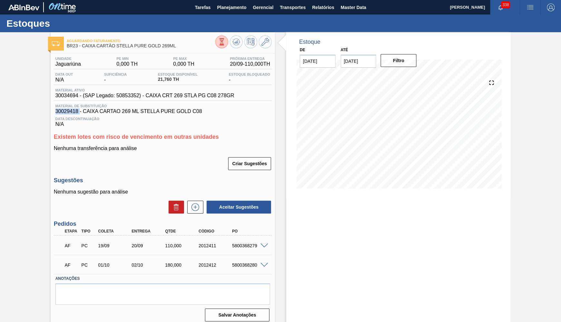
click at [72, 111] on span "30029418 - CAIXA CARTAO 269 ML STELLA PURE GOLD C08" at bounding box center [162, 112] width 214 height 6
copy span "30029418"
click at [225, 5] on span "Planejamento" at bounding box center [231, 8] width 29 height 8
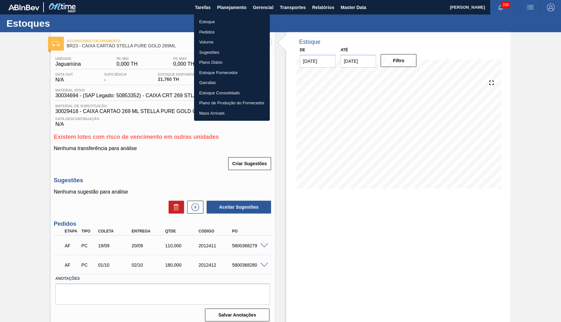
click at [216, 21] on li "Estoque" at bounding box center [232, 22] width 76 height 10
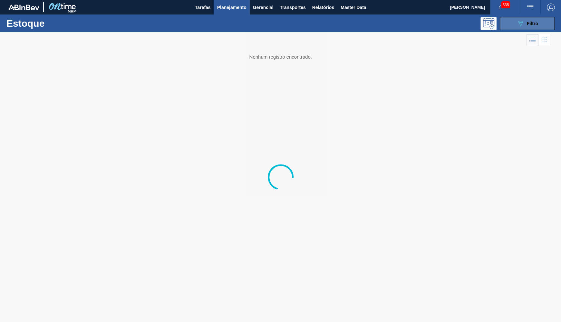
click at [508, 24] on button "089F7B8B-B2A5-4AFE-B5C0-19BA573D28AC Filtro" at bounding box center [526, 23] width 55 height 13
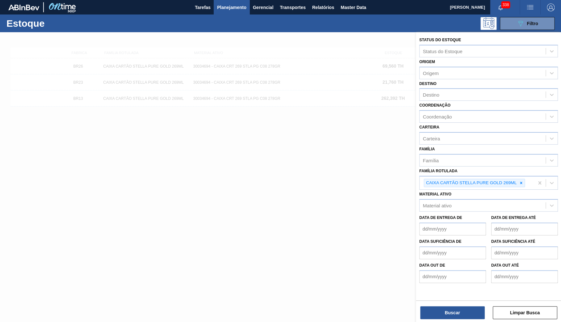
click at [521, 181] on icon at bounding box center [520, 183] width 5 height 5
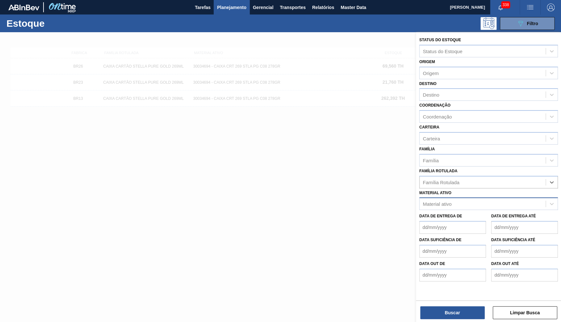
click at [505, 199] on div "Material ativo" at bounding box center [482, 203] width 126 height 9
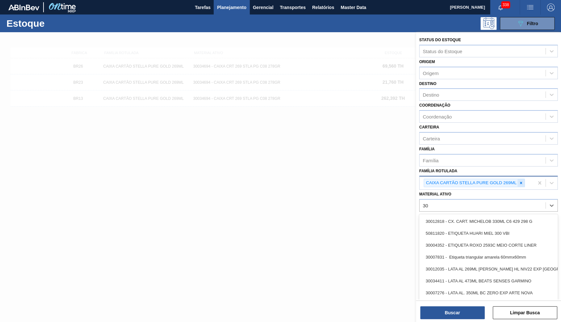
click at [522, 180] on div at bounding box center [520, 183] width 7 height 8
type ativo "30"
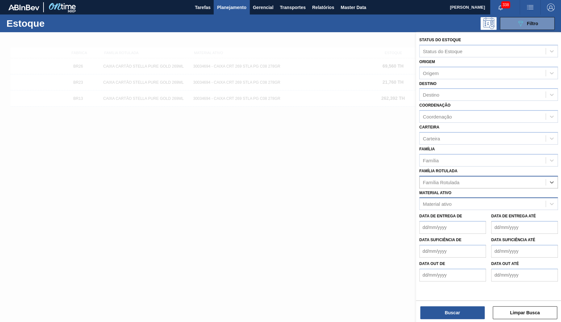
click at [473, 199] on div "Material ativo" at bounding box center [482, 203] width 126 height 9
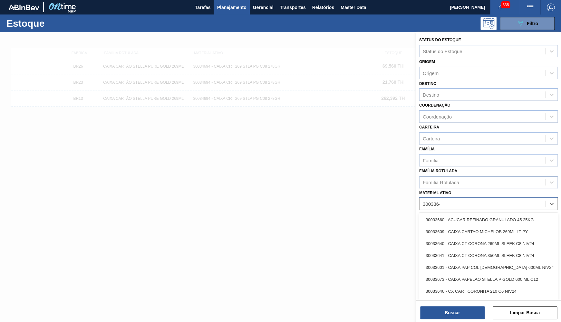
type ativo "30033641"
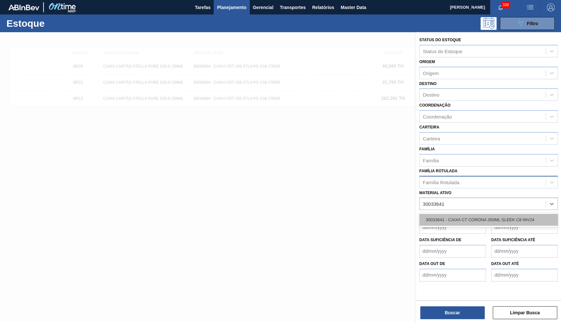
click at [508, 214] on div "30033641 - CAIXA CT CORONA 350ML SLEEK C8 NIV24" at bounding box center [488, 220] width 138 height 12
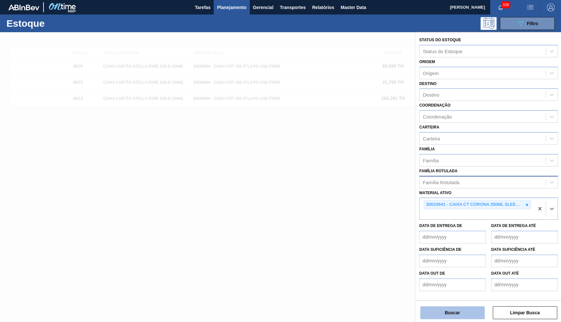
click at [472, 312] on button "Buscar" at bounding box center [452, 312] width 64 height 13
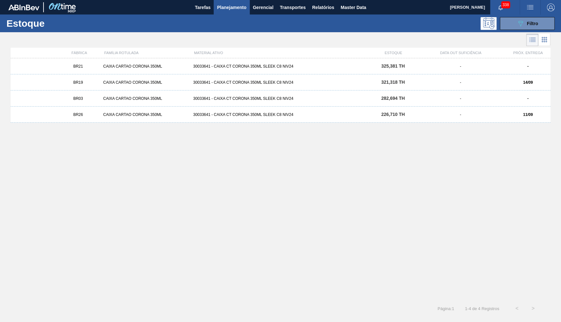
click at [450, 61] on div "BR21 CAIXA CARTAO CORONA 350ML 30033641 - CAIXA CT CORONA 350ML SLEEK C8 NIV24 …" at bounding box center [280, 66] width 539 height 16
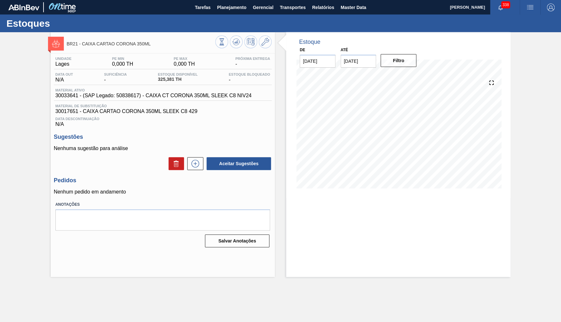
click at [195, 100] on div "Material ativo 30033641 - (SAP Legado: 50838617) - CAIXA CT CORONA 350ML SLEEK …" at bounding box center [163, 94] width 218 height 13
click at [184, 119] on span "Data Descontinuação" at bounding box center [162, 119] width 214 height 4
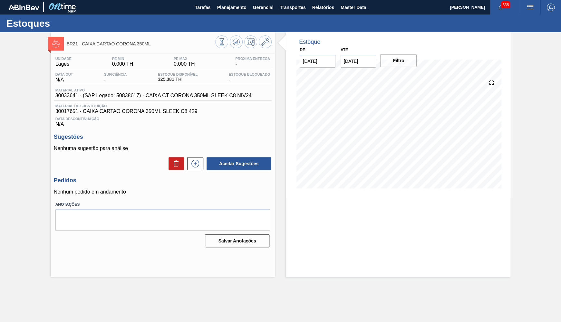
click at [184, 118] on span "Data Descontinuação" at bounding box center [162, 119] width 214 height 4
click at [182, 114] on span "30017651 - CAIXA CARTAO CORONA 350ML SLEEK C8 429" at bounding box center [162, 112] width 214 height 6
click at [72, 97] on span "30033641 - (SAP Legado: 50838617) - CAIXA CT CORONA 350ML SLEEK C8 NIV24" at bounding box center [153, 96] width 196 height 6
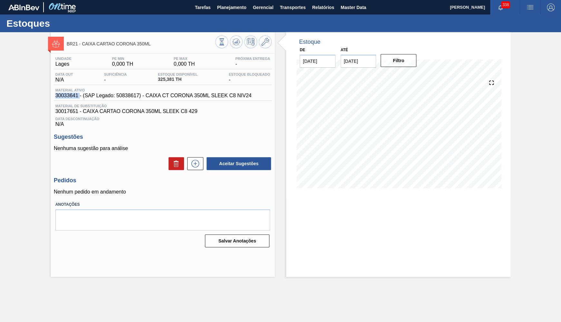
click at [72, 97] on span "30033641 - (SAP Legado: 50838617) - CAIXA CT CORONA 350ML SLEEK C8 NIV24" at bounding box center [153, 96] width 196 height 6
copy span "30033641"
click at [90, 111] on span "30017651 - CAIXA CARTAO CORONA 350ML SLEEK C8 429" at bounding box center [162, 112] width 214 height 6
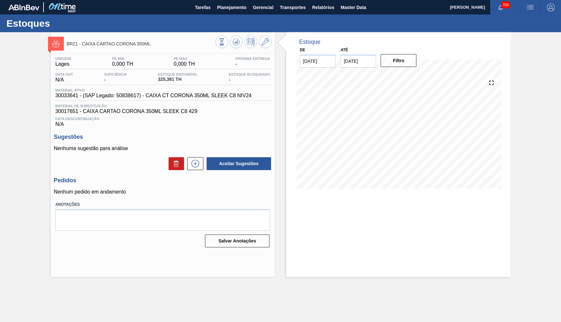
click at [104, 90] on span "Material ativo" at bounding box center [153, 90] width 196 height 4
click at [114, 96] on span "30033641 - (SAP Legado: 50838617) - CAIXA CT CORONA 350ML SLEEK C8 NIV24" at bounding box center [153, 96] width 196 height 6
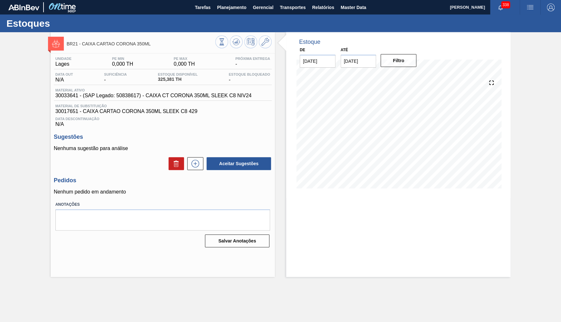
click at [185, 109] on div "Material de Substituição 30017651 - CAIXA CARTAO CORONA 350ML SLEEK C8 429" at bounding box center [163, 109] width 218 height 10
click at [181, 113] on span "30017651 - CAIXA CARTAO CORONA 350ML SLEEK C8 429" at bounding box center [162, 112] width 214 height 6
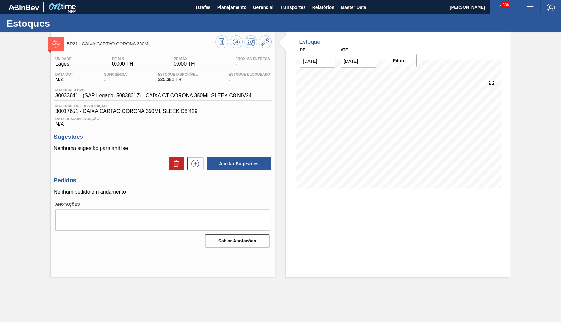
click at [223, 122] on div "Data Descontinuação N/A" at bounding box center [163, 120] width 218 height 13
drag, startPoint x: 175, startPoint y: 80, endPoint x: 148, endPoint y: 81, distance: 26.1
click at [158, 81] on span "325,381 TH" at bounding box center [178, 79] width 40 height 5
copy span "325,381"
click at [145, 109] on div "Material de Substituição 30017651 - CAIXA CARTAO CORONA 350ML SLEEK C8 429" at bounding box center [163, 109] width 218 height 10
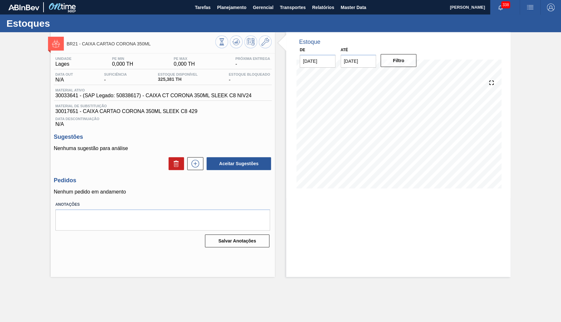
click at [158, 94] on span "30033641 - (SAP Legado: 50838617) - CAIXA CT CORONA 350ML SLEEK C8 NIV24" at bounding box center [153, 96] width 196 height 6
click at [268, 48] on div at bounding box center [243, 42] width 56 height 14
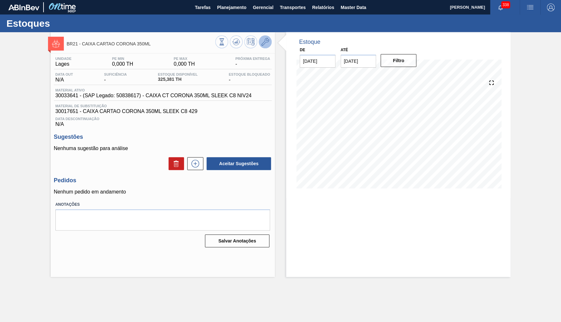
click at [264, 40] on icon at bounding box center [265, 42] width 8 height 8
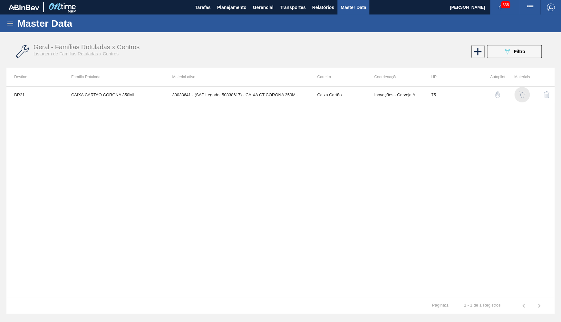
click at [520, 96] on img "button" at bounding box center [521, 94] width 6 height 6
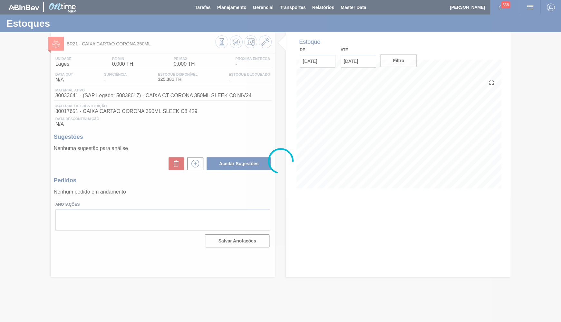
click at [116, 111] on div at bounding box center [280, 161] width 561 height 322
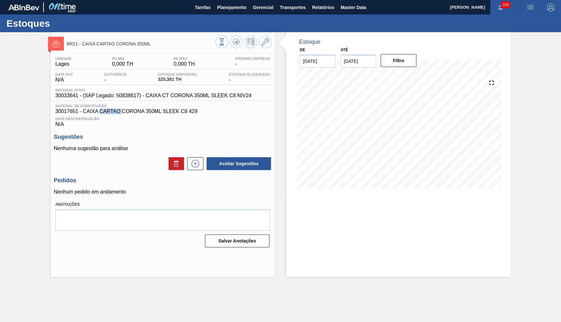
click at [116, 111] on span "30017651 - CAIXA CARTAO CORONA 350ML SLEEK C8 429" at bounding box center [162, 112] width 214 height 6
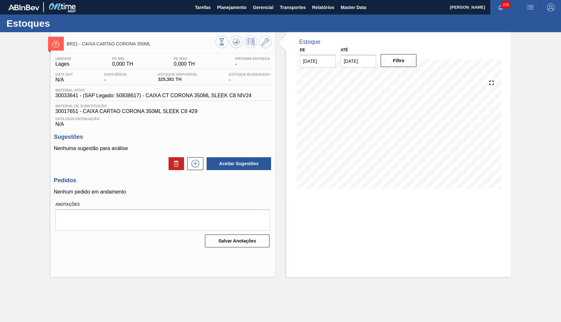
click at [116, 111] on span "30017651 - CAIXA CARTAO CORONA 350ML SLEEK C8 429" at bounding box center [162, 112] width 214 height 6
click at [82, 95] on span "30033641 - (SAP Legado: 50838617) - CAIXA CT CORONA 350ML SLEEK C8 NIV24" at bounding box center [153, 96] width 196 height 6
click at [133, 112] on span "30017651 - CAIXA CARTAO CORONA 350ML SLEEK C8 429" at bounding box center [162, 112] width 214 height 6
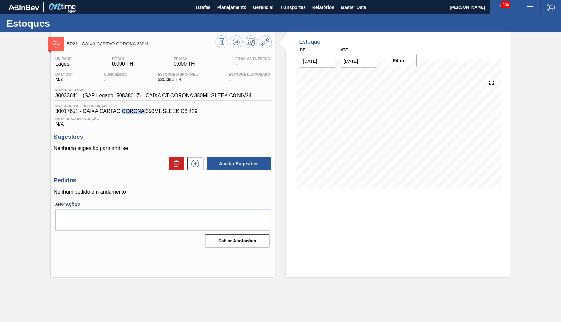
click at [133, 112] on span "30017651 - CAIXA CARTAO CORONA 350ML SLEEK C8 429" at bounding box center [162, 112] width 214 height 6
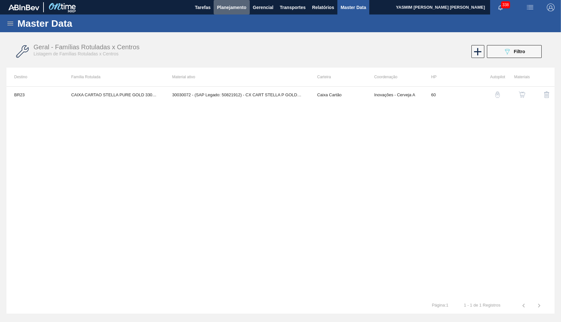
click at [215, 10] on button "Planejamento" at bounding box center [231, 7] width 36 height 14
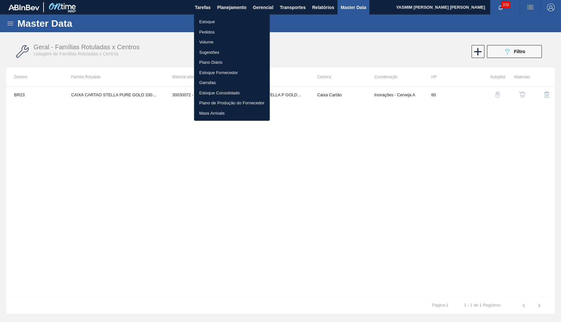
click at [223, 17] on li "Estoque" at bounding box center [232, 22] width 76 height 10
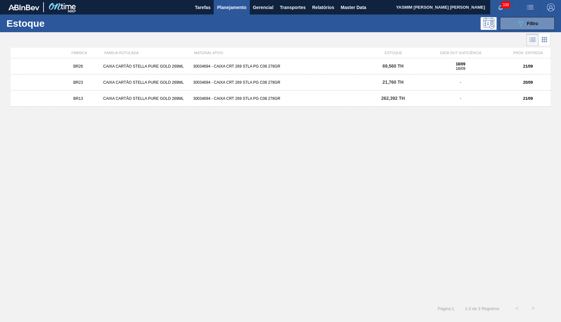
click at [127, 62] on div "BR26 CAIXA CARTÃO STELLA PURE GOLD 269ML 30034694 - CAIXA CRT 269 STLA PG C08 2…" at bounding box center [280, 66] width 539 height 16
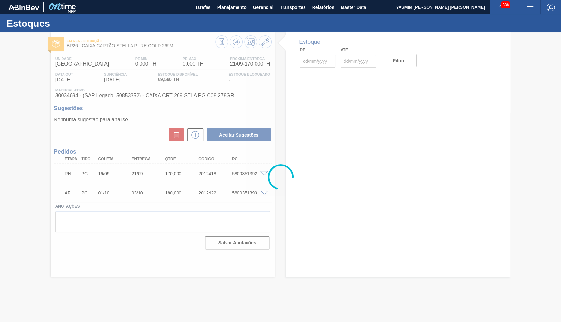
type input "[DATE]"
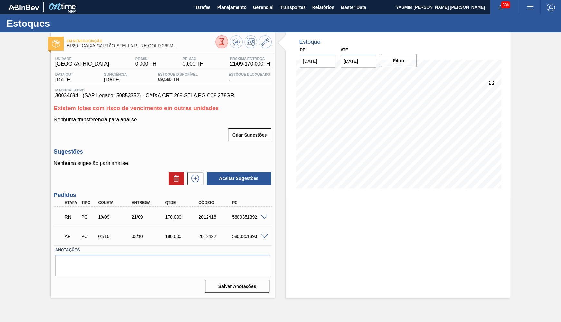
click at [264, 219] on div "5800351392" at bounding box center [248, 216] width 37 height 5
click at [265, 218] on span at bounding box center [264, 217] width 8 height 5
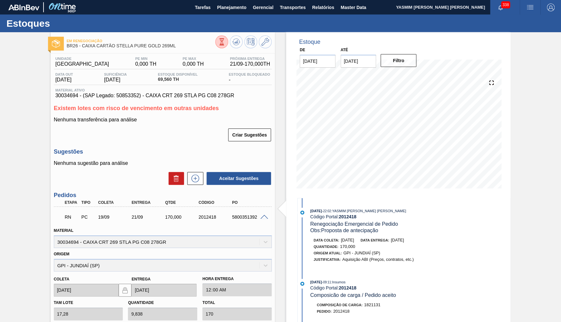
click at [357, 202] on div "09/09/2025 - 22:02 : YASMIM FERREIRA DA SILVA Código Portal: 2012418 Renegociaç…" at bounding box center [380, 324] width 166 height 252
click at [356, 214] on strong "2012418" at bounding box center [347, 216] width 18 height 5
click at [347, 201] on div "09/09/2025 - 22:02 : YASMIM FERREIRA DA SILVA Código Portal: 2012418 Renegociaç…" at bounding box center [380, 324] width 166 height 252
click at [346, 208] on div "09/09/2025 - 22:02 : YASMIM FERREIRA DA SILVA" at bounding box center [386, 211] width 153 height 6
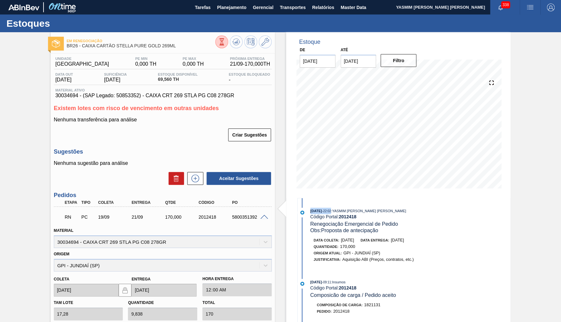
click at [346, 208] on div "09/09/2025 - 22:02 : YASMIM FERREIRA DA SILVA" at bounding box center [386, 211] width 153 height 6
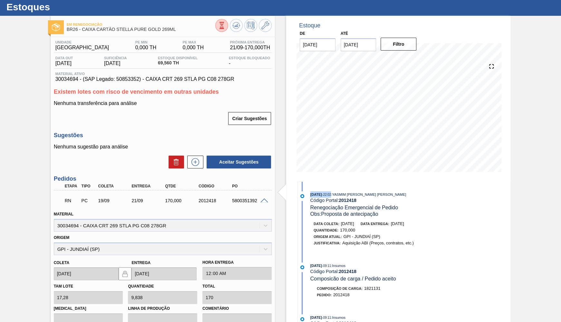
scroll to position [31, 0]
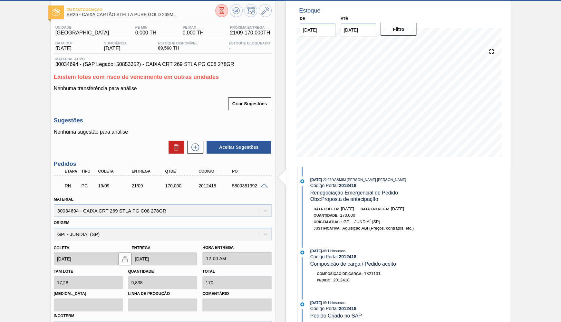
click at [179, 63] on span "30034694 - (SAP Legado: 50853352) - CAIXA CRT 269 STLA PG C08 278GR" at bounding box center [162, 65] width 214 height 6
drag, startPoint x: 179, startPoint y: 63, endPoint x: 179, endPoint y: 68, distance: 4.8
click at [179, 68] on div "Unidade Uberlândia PE MIN 0,000 TH PE MAX 0,000 TH Próxima Entrega 21/09 - 170,…" at bounding box center [163, 221] width 224 height 398
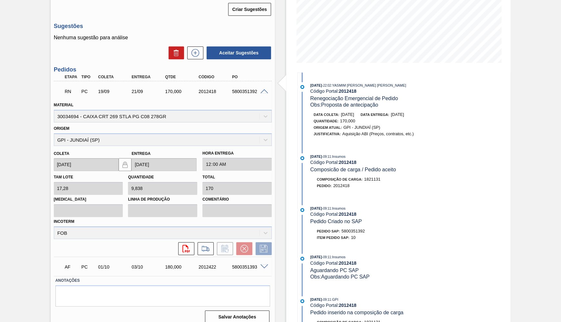
scroll to position [0, 0]
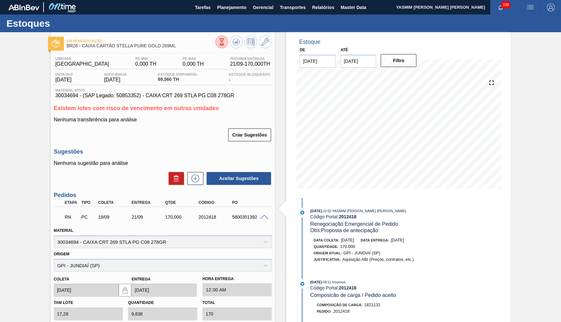
click at [209, 98] on span "30034694 - (SAP Legado: 50853352) - CAIXA CRT 269 STLA PG C08 278GR" at bounding box center [162, 96] width 214 height 6
click at [261, 45] on button at bounding box center [265, 41] width 13 height 13
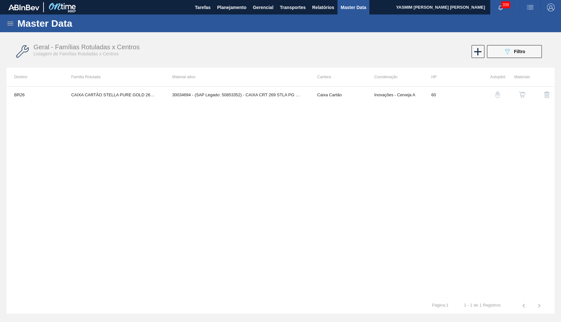
click at [513, 86] on div "BR26 CAIXA CARTÃO STELLA PURE GOLD 269ML 30034694 - (SAP Legado: 50853352) - CA…" at bounding box center [280, 191] width 548 height 211
click at [517, 92] on button "button" at bounding box center [521, 94] width 15 height 15
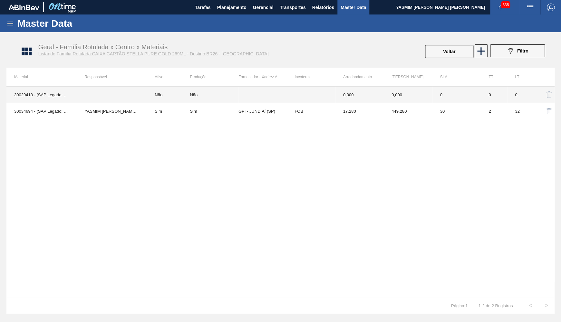
click at [451, 90] on td "0" at bounding box center [456, 95] width 48 height 16
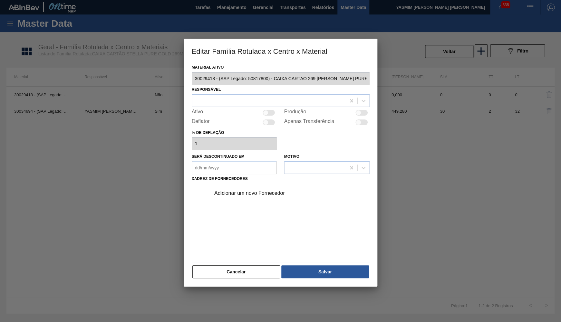
click at [360, 111] on div at bounding box center [361, 113] width 12 height 6
checkbox input "true"
click at [307, 270] on button "Salvar" at bounding box center [324, 271] width 87 height 13
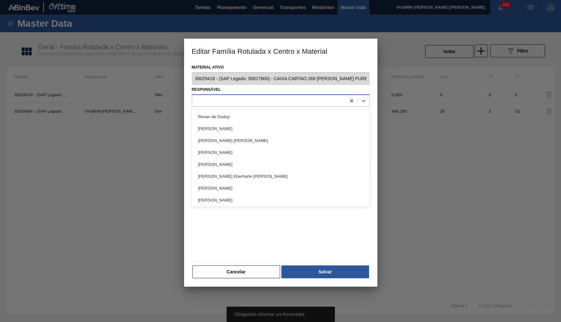
click at [273, 99] on div at bounding box center [269, 100] width 154 height 9
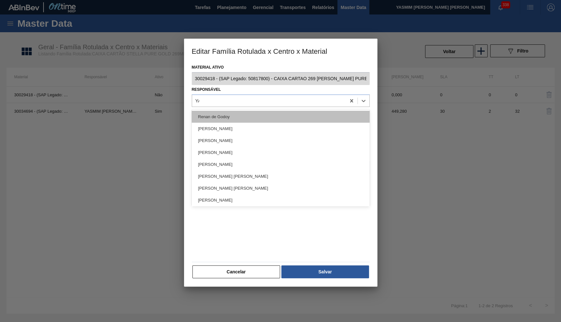
type input "YAS"
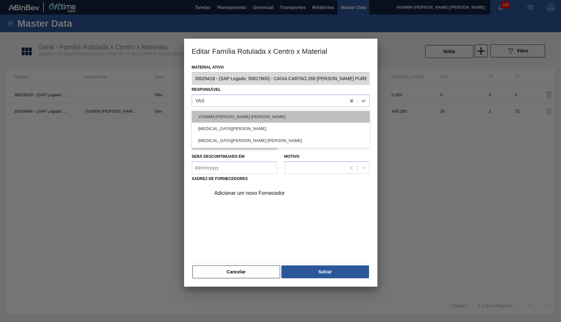
click at [269, 114] on div "[PERSON_NAME]" at bounding box center [281, 117] width 178 height 12
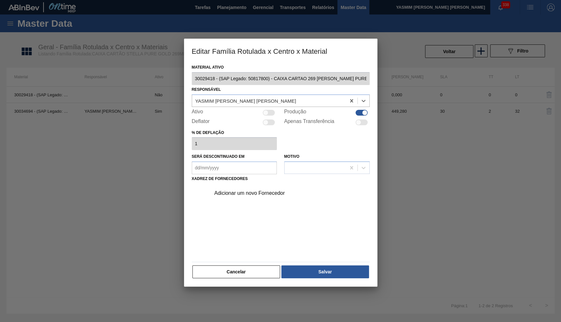
click at [292, 190] on div "Adicionar um novo Fornecedor" at bounding box center [277, 193] width 126 height 6
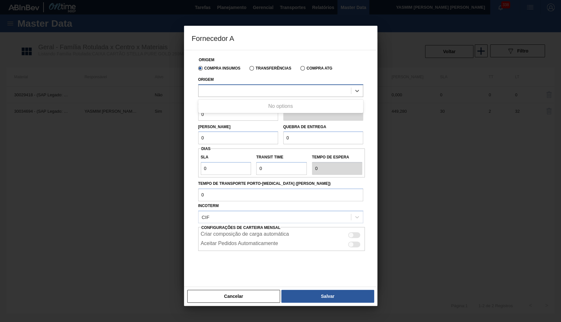
click at [253, 95] on div at bounding box center [280, 90] width 165 height 13
click at [260, 68] on label "Transferências" at bounding box center [270, 68] width 42 height 5
click at [248, 70] on input "Transferências" at bounding box center [248, 70] width 0 height 0
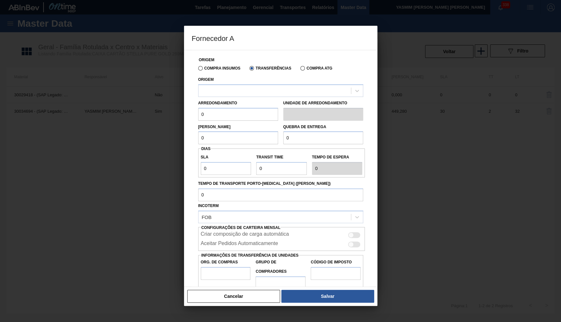
click at [258, 70] on label "Transferências" at bounding box center [270, 68] width 42 height 5
click at [248, 70] on input "Transferências" at bounding box center [248, 70] width 0 height 0
click at [241, 81] on div "Origem" at bounding box center [280, 86] width 165 height 22
click at [237, 86] on div at bounding box center [274, 90] width 152 height 9
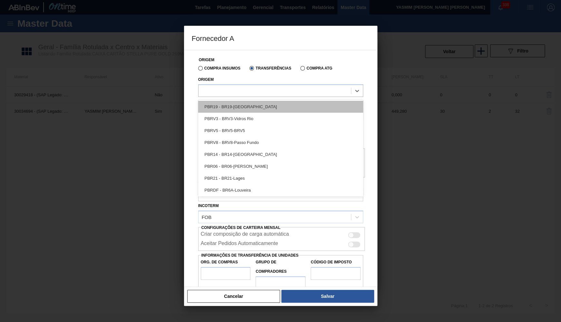
click at [246, 107] on div "PBR19 - BR19-Nova Rio" at bounding box center [280, 107] width 165 height 12
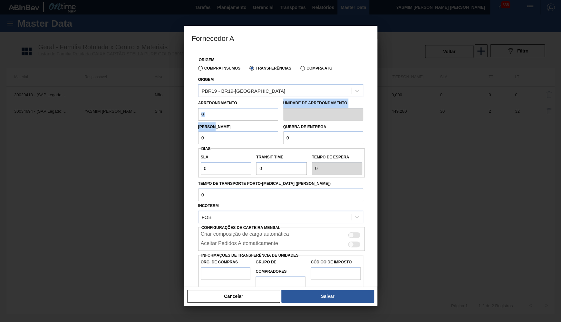
drag, startPoint x: 195, startPoint y: 116, endPoint x: 189, endPoint y: 116, distance: 6.1
click at [189, 116] on div "Origem Compra Insumos Transferências Compra ATG Origem PBR19 - BR19-Nova Rio Ar…" at bounding box center [280, 168] width 193 height 237
drag, startPoint x: 221, startPoint y: 114, endPoint x: 168, endPoint y: 104, distance: 53.7
click at [198, 108] on input "0" at bounding box center [238, 114] width 80 height 13
type input "30"
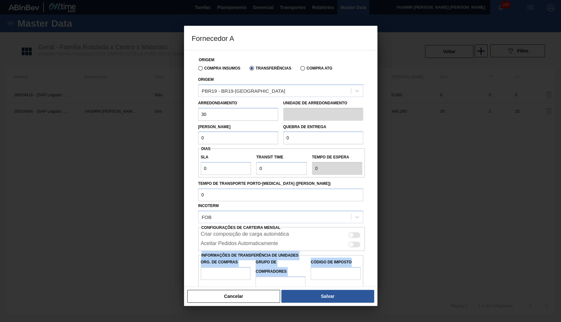
drag, startPoint x: 231, startPoint y: 129, endPoint x: 122, endPoint y: 99, distance: 113.4
click at [184, 100] on div "Origem Compra Insumos Transferências Compra ATG Origem PBR19 - BR19-Nova Rio Ar…" at bounding box center [280, 168] width 193 height 237
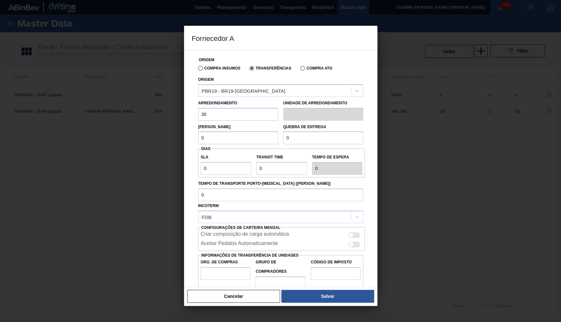
click at [218, 117] on input "30" at bounding box center [238, 114] width 80 height 13
click at [225, 132] on input "0" at bounding box center [238, 137] width 80 height 13
paste input "3"
type input "30"
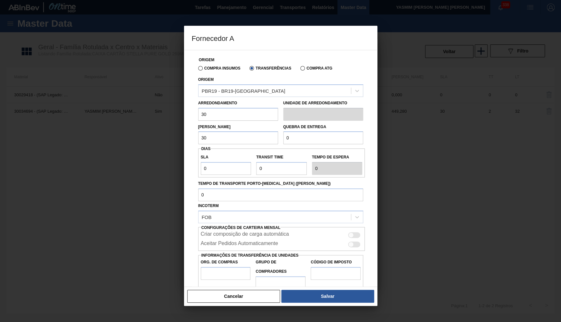
click at [325, 142] on input "0" at bounding box center [323, 137] width 80 height 13
paste input "3"
type input "30"
drag, startPoint x: 192, startPoint y: 157, endPoint x: 97, endPoint y: 153, distance: 95.7
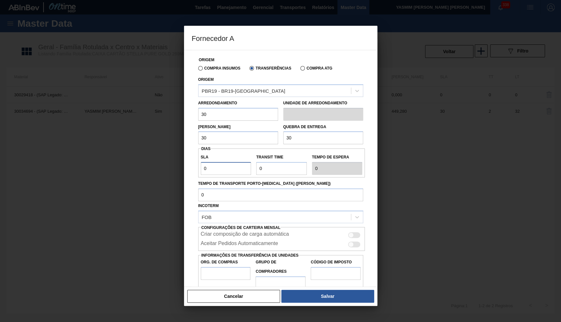
click at [201, 162] on input "0" at bounding box center [226, 168] width 51 height 13
paste input "3"
type input "30"
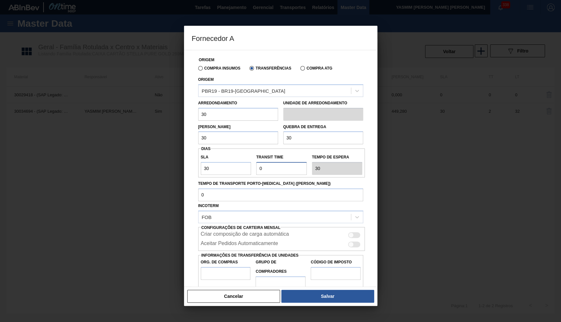
drag, startPoint x: 264, startPoint y: 166, endPoint x: 207, endPoint y: 159, distance: 57.4
click at [256, 162] on input "Transit Time" at bounding box center [281, 168] width 51 height 13
type input "2"
type input "32"
type input "2"
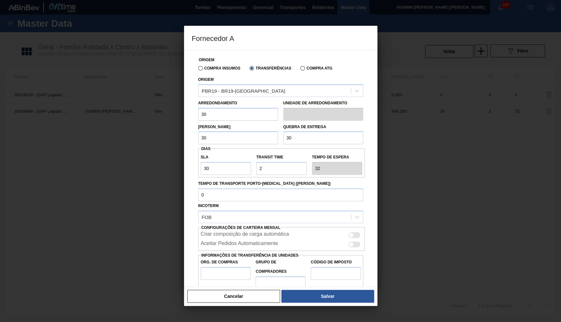
click at [356, 232] on div at bounding box center [354, 235] width 12 height 6
checkbox input "true"
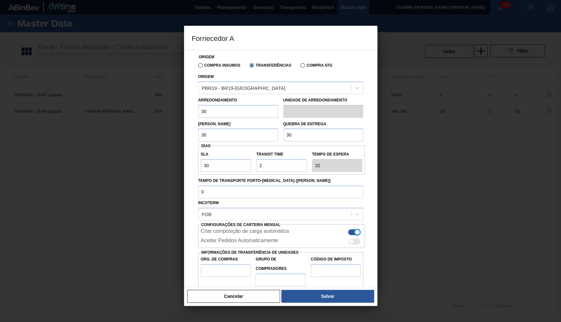
scroll to position [6, 0]
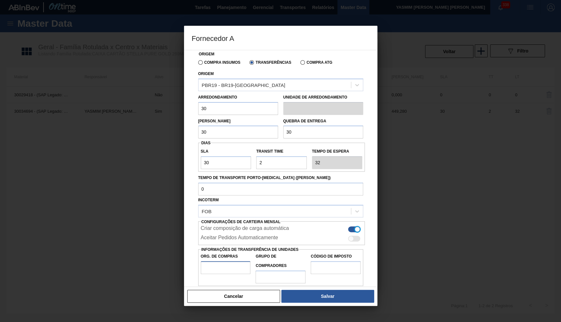
click at [222, 261] on input "Org. de Compras" at bounding box center [226, 267] width 50 height 13
type input "BR00"
type input "B02"
click at [347, 261] on input "Código de Imposto" at bounding box center [335, 267] width 50 height 13
type input "IZ"
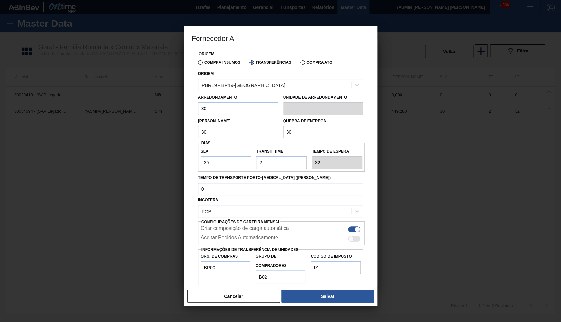
click at [334, 288] on div "Cancelar Salvar" at bounding box center [280, 296] width 193 height 19
click at [339, 295] on button "Salvar" at bounding box center [327, 296] width 92 height 13
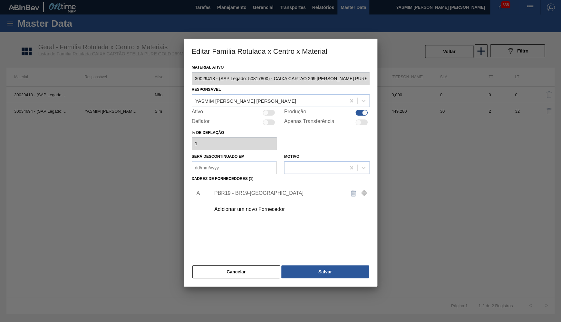
click at [327, 277] on div "Material ativo 30029418 - (SAP Legado: 50817800) - CAIXA CARTAO 269 ML STELLA P…" at bounding box center [280, 175] width 193 height 224
click at [326, 272] on button "Salvar" at bounding box center [324, 271] width 87 height 13
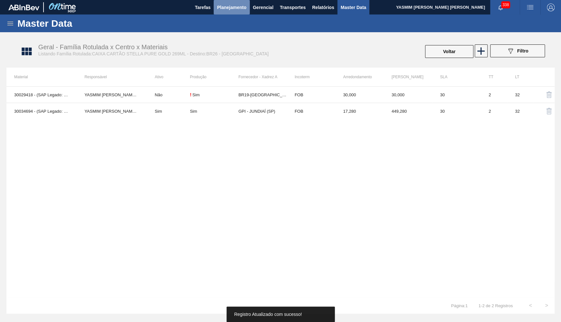
click at [228, 1] on button "Planejamento" at bounding box center [231, 7] width 36 height 14
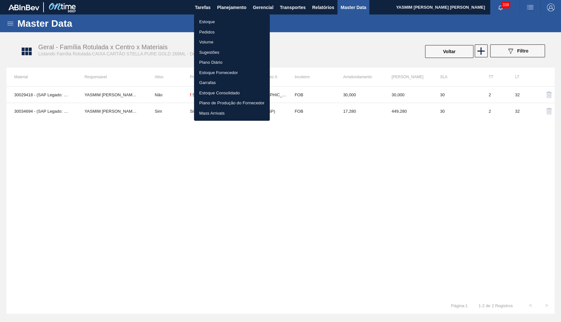
click at [453, 51] on div at bounding box center [280, 161] width 561 height 322
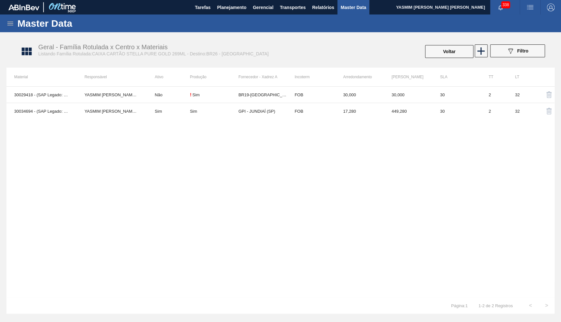
click at [450, 51] on div "Estoque Pedidos Volume Sugestões Plano Diário Estoque Fornecedor Garrafas Estoq…" at bounding box center [280, 161] width 561 height 322
click at [450, 51] on button "Voltar" at bounding box center [449, 51] width 48 height 13
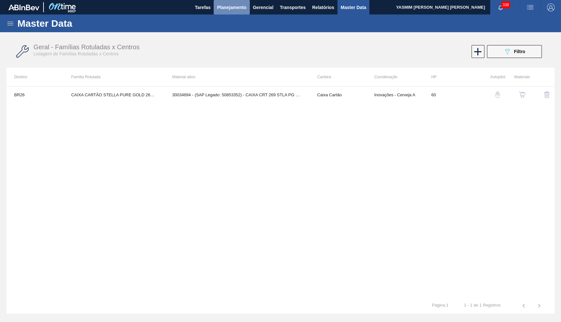
click at [235, 8] on span "Planejamento" at bounding box center [231, 8] width 29 height 8
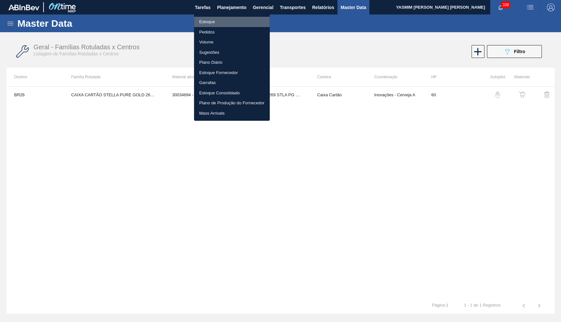
click at [204, 23] on li "Estoque" at bounding box center [232, 22] width 76 height 10
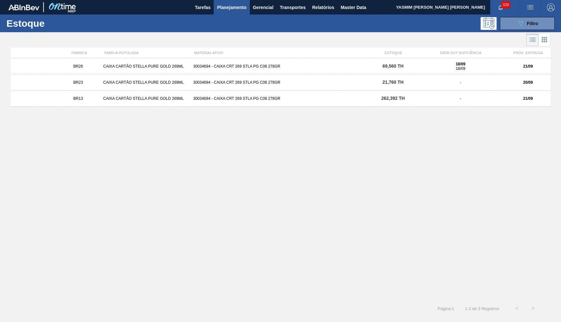
click at [472, 67] on div "18/09 18/09" at bounding box center [460, 66] width 85 height 9
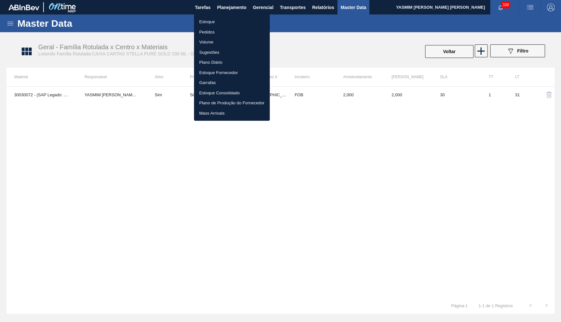
click at [224, 23] on li "Estoque" at bounding box center [232, 22] width 76 height 10
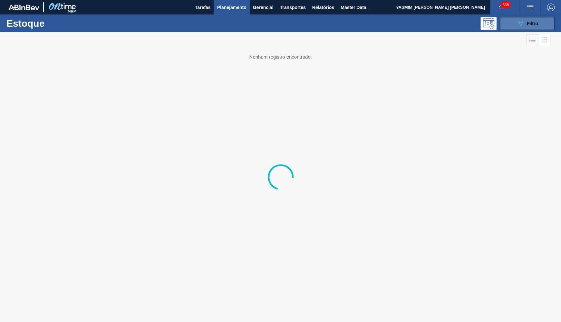
click at [547, 18] on button "089F7B8B-B2A5-4AFE-B5C0-19BA573D28AC Filtro" at bounding box center [526, 23] width 55 height 13
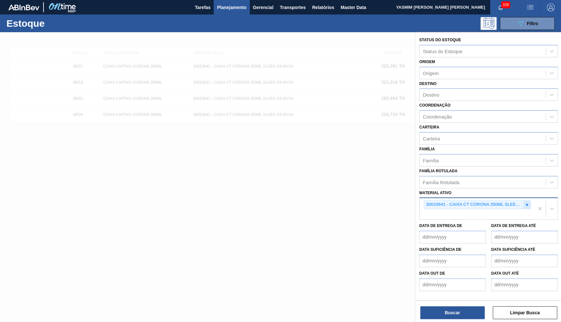
click at [525, 203] on icon at bounding box center [526, 205] width 5 height 5
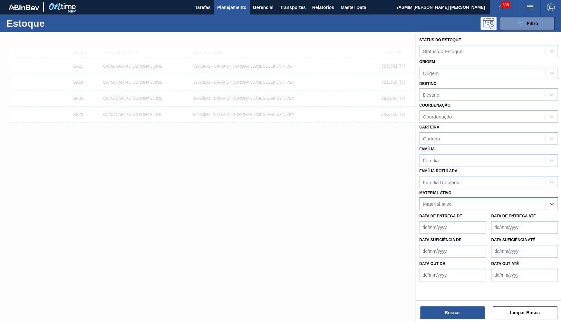
click at [476, 188] on div "Material ativo option 30033641 - CAIXA CT CORONA 350ML SLEEK C8 NIV24, deselect…" at bounding box center [488, 199] width 138 height 22
click at [470, 177] on div "Família Rotulada" at bounding box center [482, 181] width 126 height 9
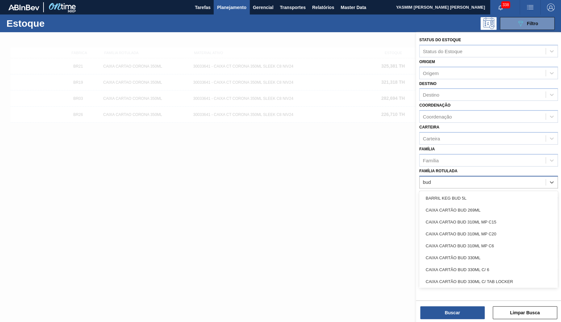
type Rotulada "bud zer"
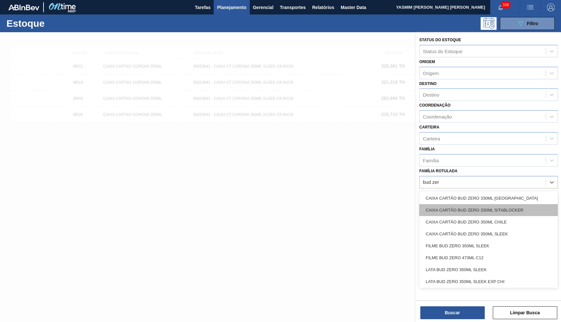
click at [438, 205] on div "CAIXA CARTÃO BUD ZERO 330ML S/TABLOCKER" at bounding box center [488, 210] width 138 height 12
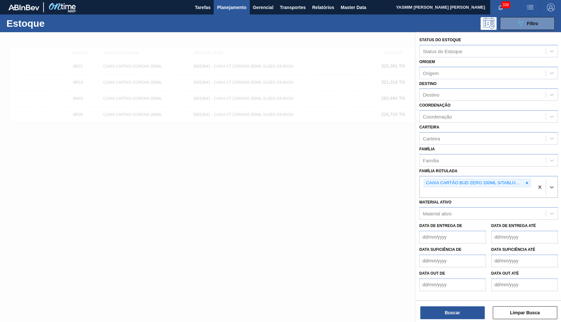
click at [450, 305] on div "Buscar Limpar Busca" at bounding box center [488, 309] width 145 height 18
click at [451, 308] on button "Buscar" at bounding box center [452, 312] width 64 height 13
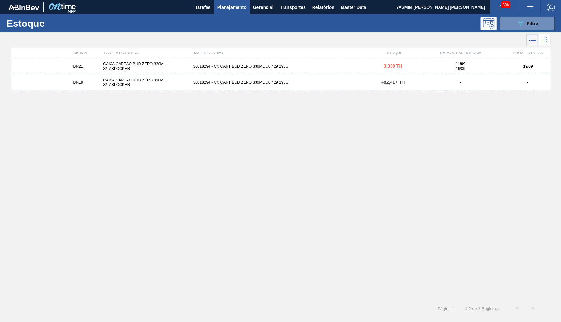
click at [160, 66] on div "CAIXA CARTÃO BUD ZERO 330ML S/TABLOCKER" at bounding box center [145, 66] width 90 height 9
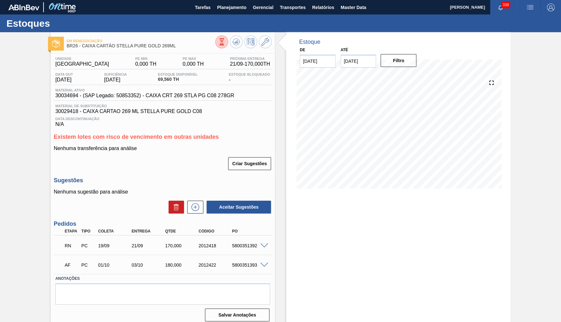
scroll to position [5, 0]
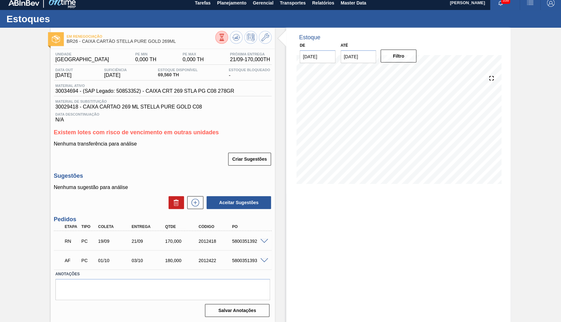
click at [261, 239] on span at bounding box center [264, 241] width 8 height 5
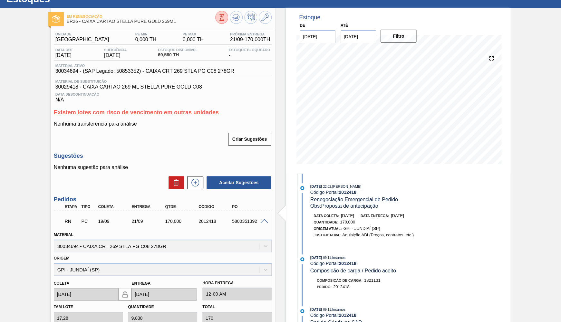
scroll to position [0, 0]
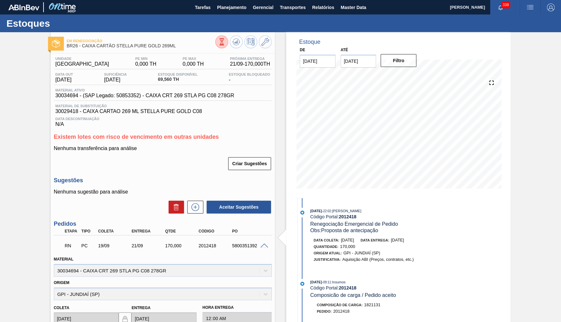
click at [134, 113] on span "30029418 - CAIXA CARTAO 269 ML STELLA PURE GOLD C08" at bounding box center [162, 112] width 214 height 6
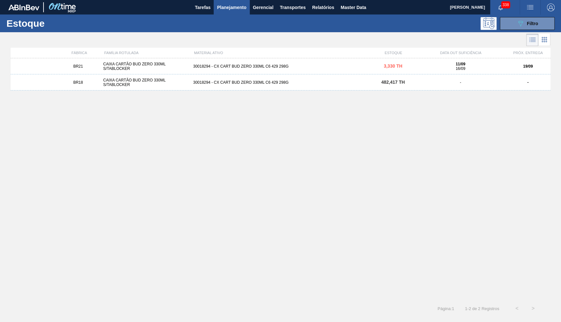
click at [367, 71] on div "BR21 CAIXA CARTÃO BUD ZERO 330ML S/TABLOCKER 30018294 - CX CART BUD ZERO 330ML …" at bounding box center [280, 66] width 539 height 16
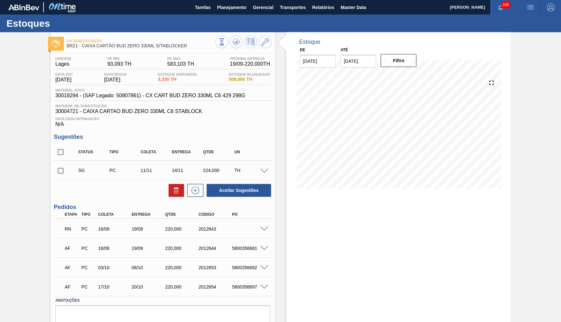
click at [264, 232] on div "RN PC 16/09 19/09 220,000 2012643" at bounding box center [163, 228] width 218 height 16
click at [264, 228] on span at bounding box center [264, 229] width 8 height 5
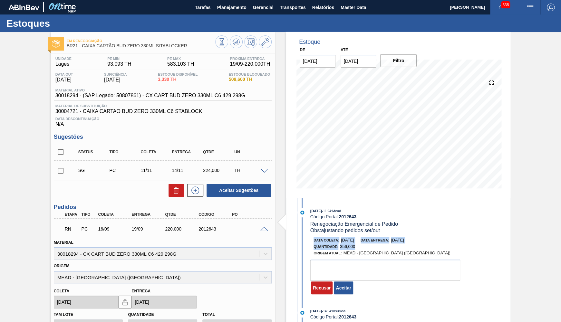
drag, startPoint x: 360, startPoint y: 245, endPoint x: 303, endPoint y: 240, distance: 57.3
click at [303, 240] on div "Data coleta: 16/09/2025 Data entrega: 18/09/2025 Quantidade : 356,000 Origem At…" at bounding box center [380, 266] width 166 height 58
click at [179, 97] on span "30018294 - (SAP Legado: 50807861) - CX CART BUD ZERO 330ML C6 429 298G" at bounding box center [150, 96] width 190 height 6
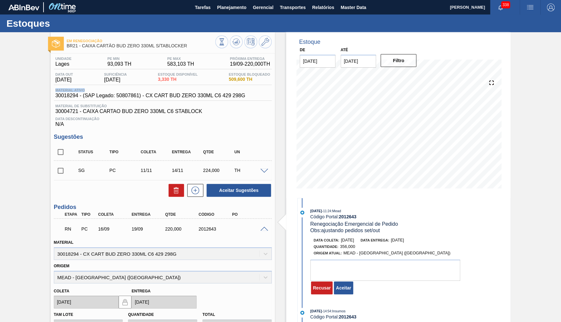
drag, startPoint x: 253, startPoint y: 87, endPoint x: 251, endPoint y: 84, distance: 3.3
click at [251, 85] on div "Unidade Lages PE MIN 93,093 TH PE MAX 583,103 TH Próxima Entrega 19/09 - 220,00…" at bounding box center [163, 92] width 218 height 71
drag, startPoint x: 255, startPoint y: 83, endPoint x: 223, endPoint y: 75, distance: 33.2
click at [223, 75] on div "Data out 11/09/2025 Suficiência 16/09/2025 Estoque Disponível 3,330 TH Estoque …" at bounding box center [163, 78] width 218 height 13
copy div "Estoque Bloqueado 509,600 TH"
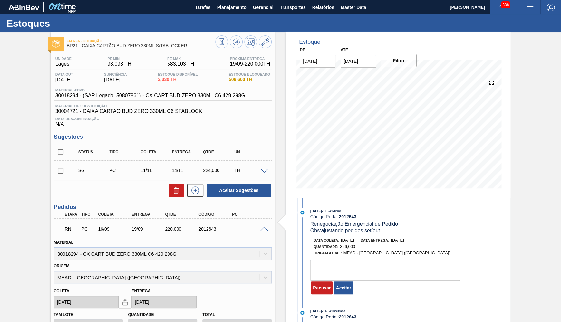
click at [121, 102] on div "Unidade Lages PE MIN 93,093 TH PE MAX 583,103 TH Próxima Entrega 19/09 - 220,00…" at bounding box center [163, 92] width 218 height 71
click at [121, 99] on span "30018294 - (SAP Legado: 50807861) - CX CART BUD ZERO 330ML C6 429 298G" at bounding box center [150, 96] width 190 height 6
click at [119, 98] on span "30018294 - (SAP Legado: 50807861) - CX CART BUD ZERO 330ML C6 429 298G" at bounding box center [150, 96] width 190 height 6
click at [73, 100] on div "Material ativo 30018294 - (SAP Legado: 50807861) - CX CART BUD ZERO 330ML C6 42…" at bounding box center [163, 94] width 218 height 13
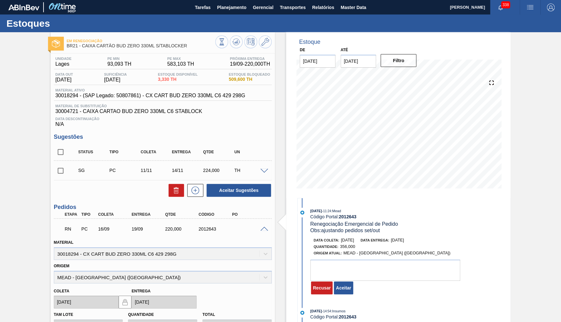
click at [67, 96] on span "30018294 - (SAP Legado: 50807861) - CX CART BUD ZERO 330ML C6 429 298G" at bounding box center [150, 96] width 190 height 6
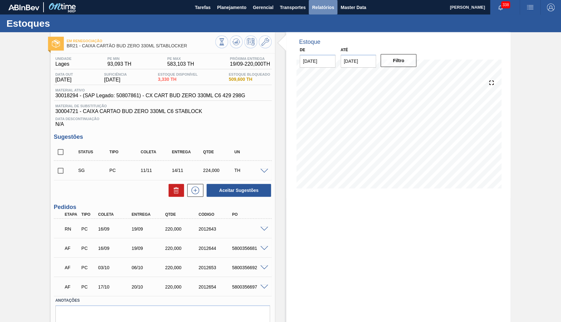
click at [319, 4] on span "Relatórios" at bounding box center [323, 8] width 22 height 8
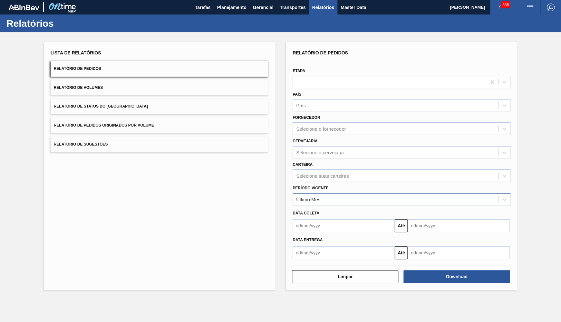
click at [326, 196] on div "Último Mês" at bounding box center [395, 198] width 205 height 9
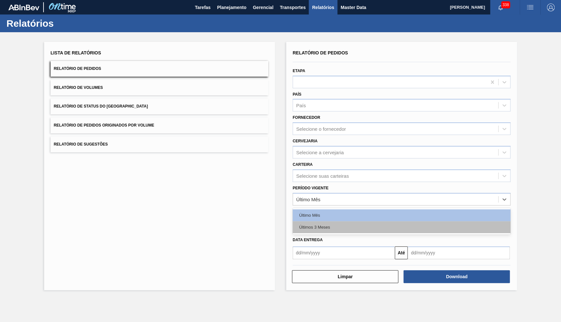
click at [320, 221] on div "Últimos 3 Meses" at bounding box center [401, 227] width 218 height 12
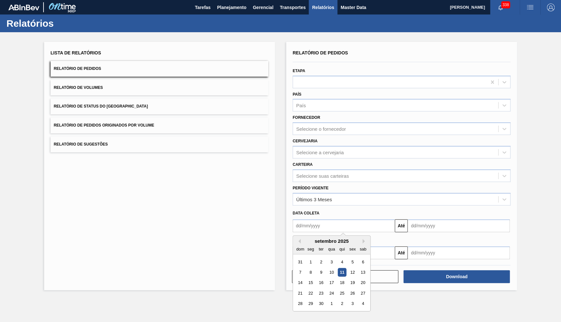
click at [320, 219] on input "text" at bounding box center [343, 225] width 102 height 13
click at [315, 176] on div "Selecione suas carteiras" at bounding box center [401, 175] width 218 height 13
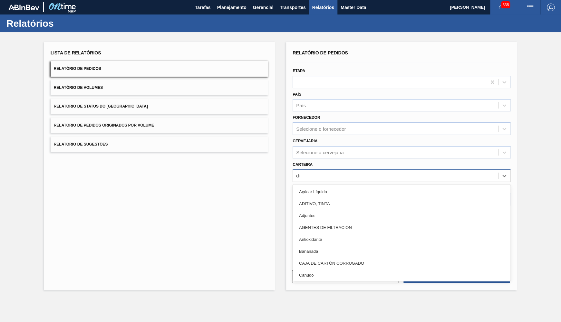
type input "decor"
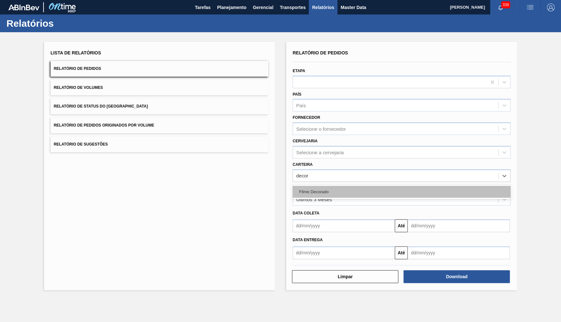
click at [352, 188] on div "Filme Decorado" at bounding box center [401, 192] width 218 height 12
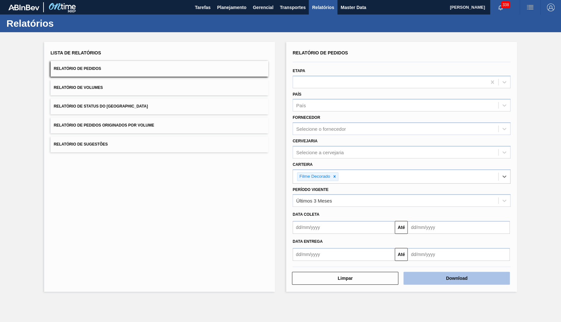
click at [499, 276] on button "Download" at bounding box center [456, 278] width 106 height 13
click at [141, 105] on button "Relatório de Status do [GEOGRAPHIC_DATA]" at bounding box center [160, 107] width 218 height 16
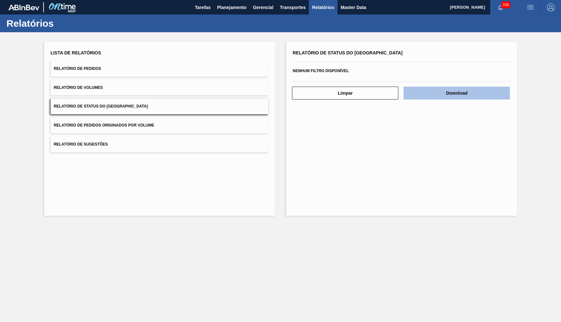
click at [492, 96] on button "Download" at bounding box center [456, 93] width 106 height 13
